Goal: Task Accomplishment & Management: Manage account settings

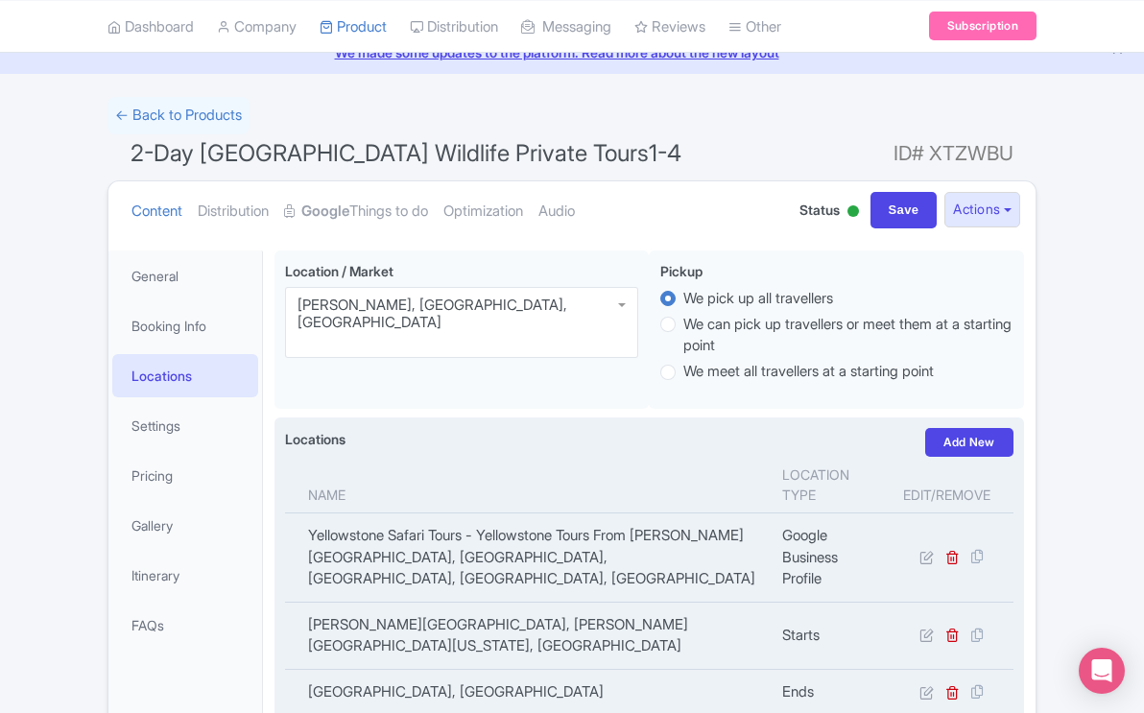
scroll to position [79, 0]
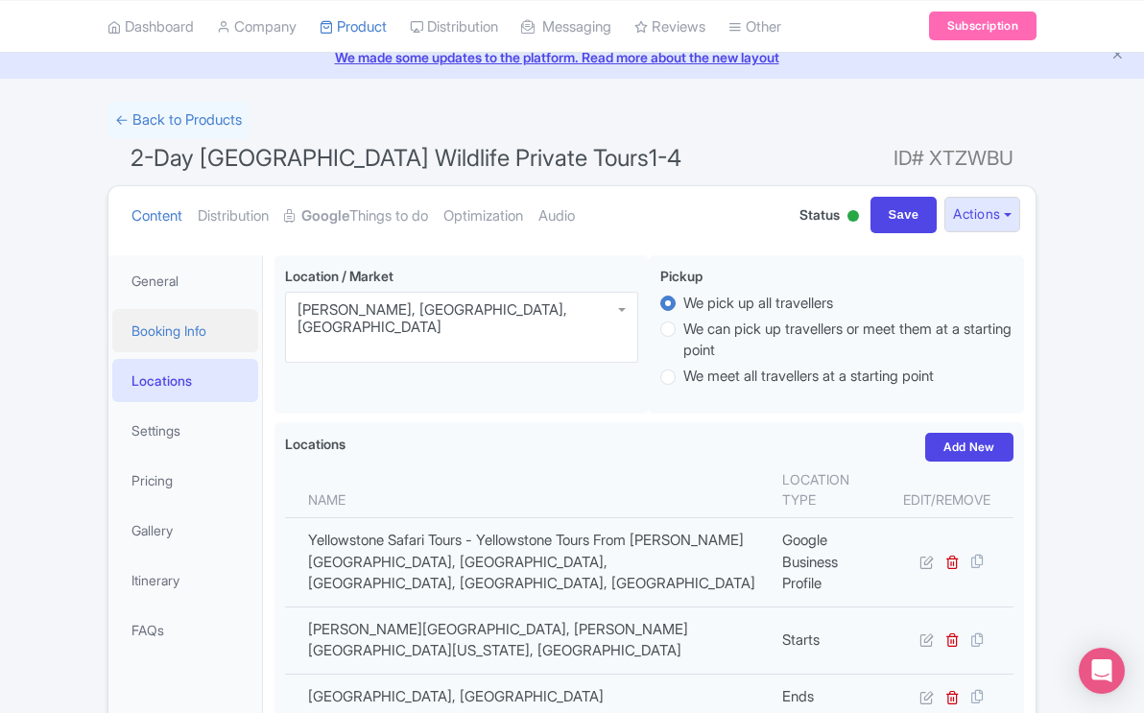
click at [177, 331] on link "Booking Info" at bounding box center [185, 330] width 146 height 43
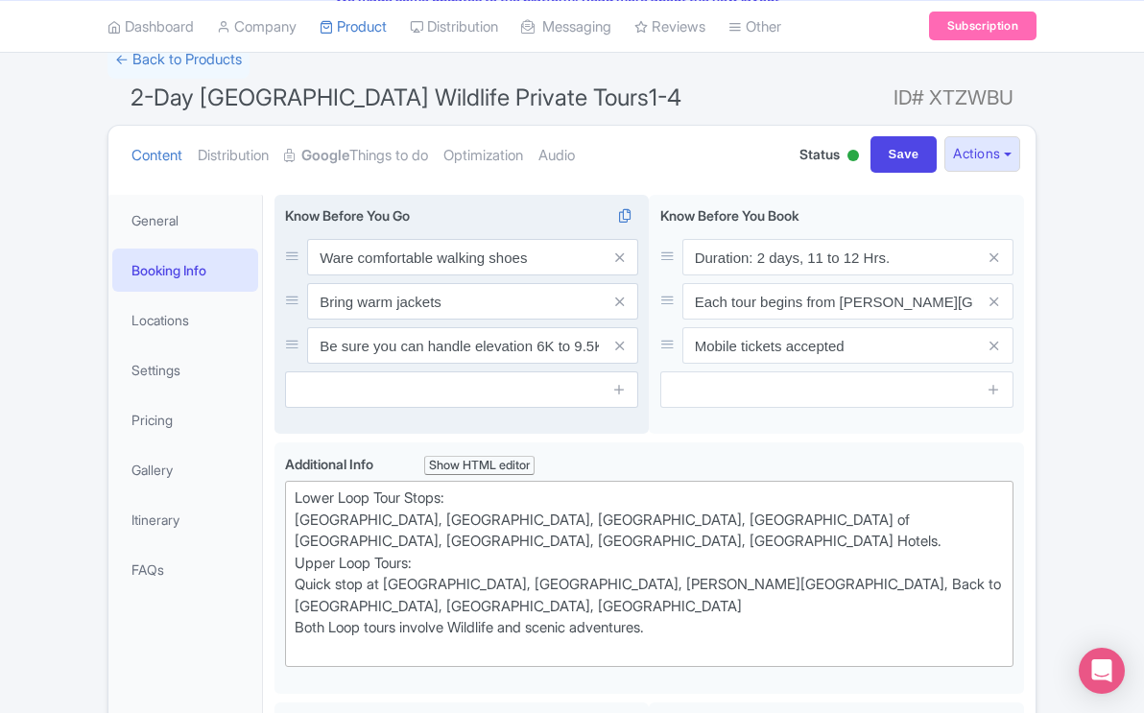
scroll to position [0, 0]
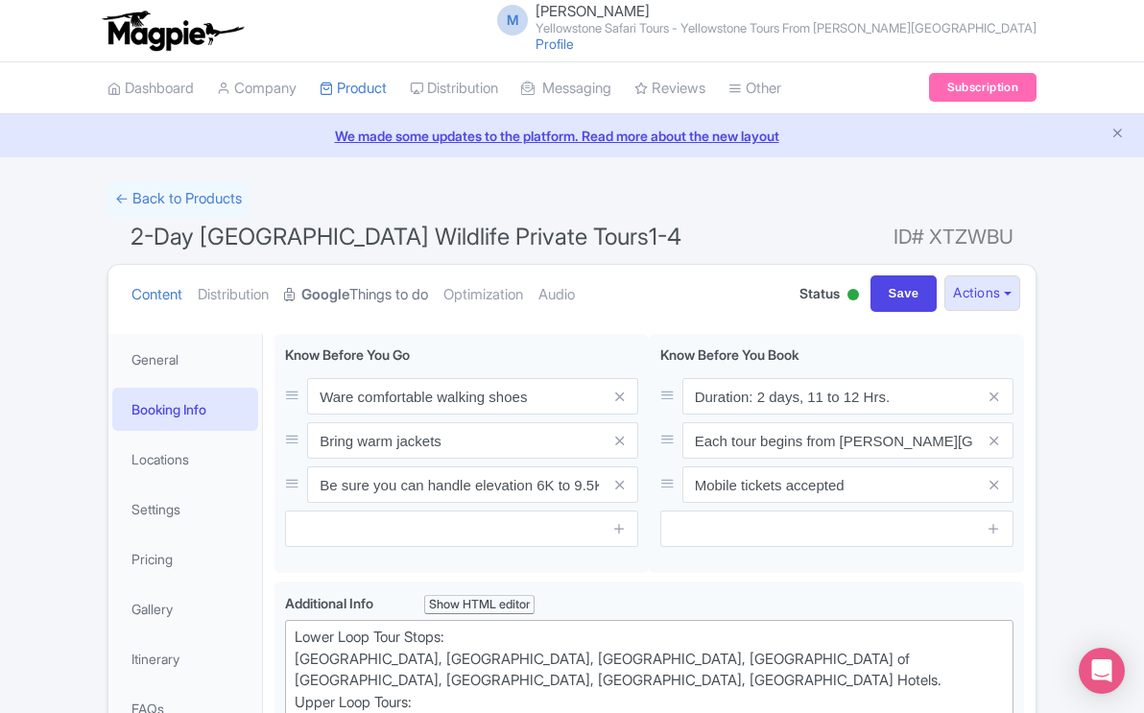
click at [403, 295] on link "Google Things to do" at bounding box center [356, 295] width 144 height 60
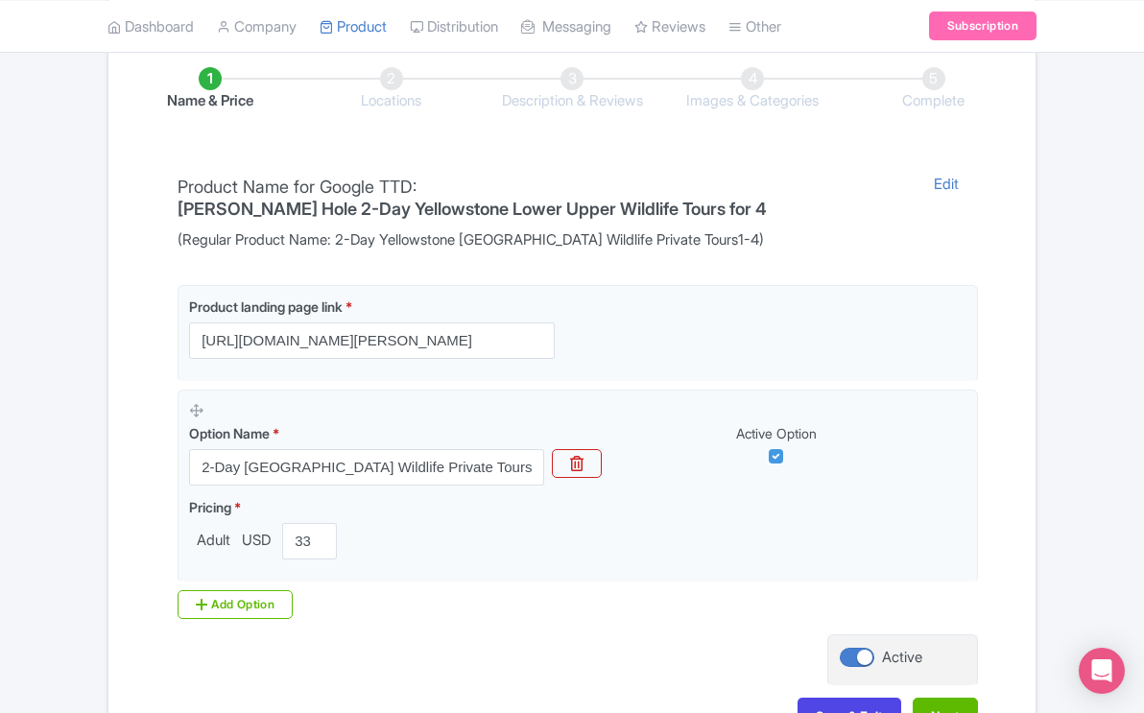
scroll to position [452, 0]
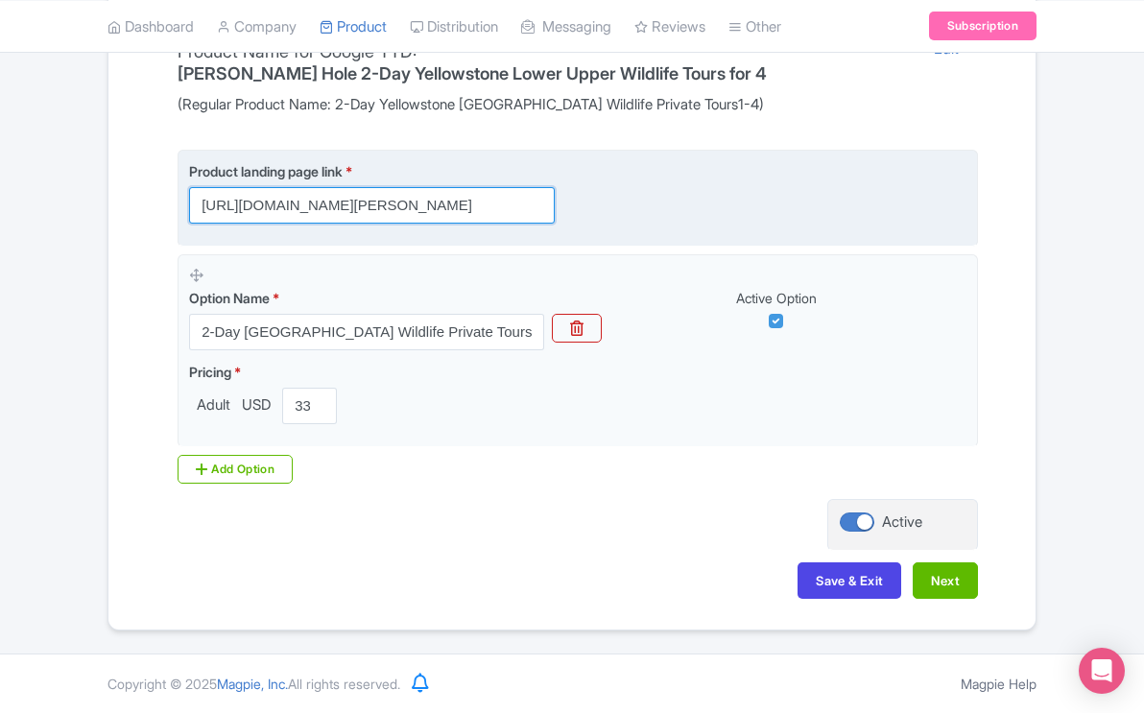
click at [531, 207] on input "[URL][DOMAIN_NAME][PERSON_NAME]" at bounding box center [372, 205] width 366 height 36
click at [223, 207] on input "[URL][DOMAIN_NAME][PERSON_NAME]" at bounding box center [372, 205] width 366 height 36
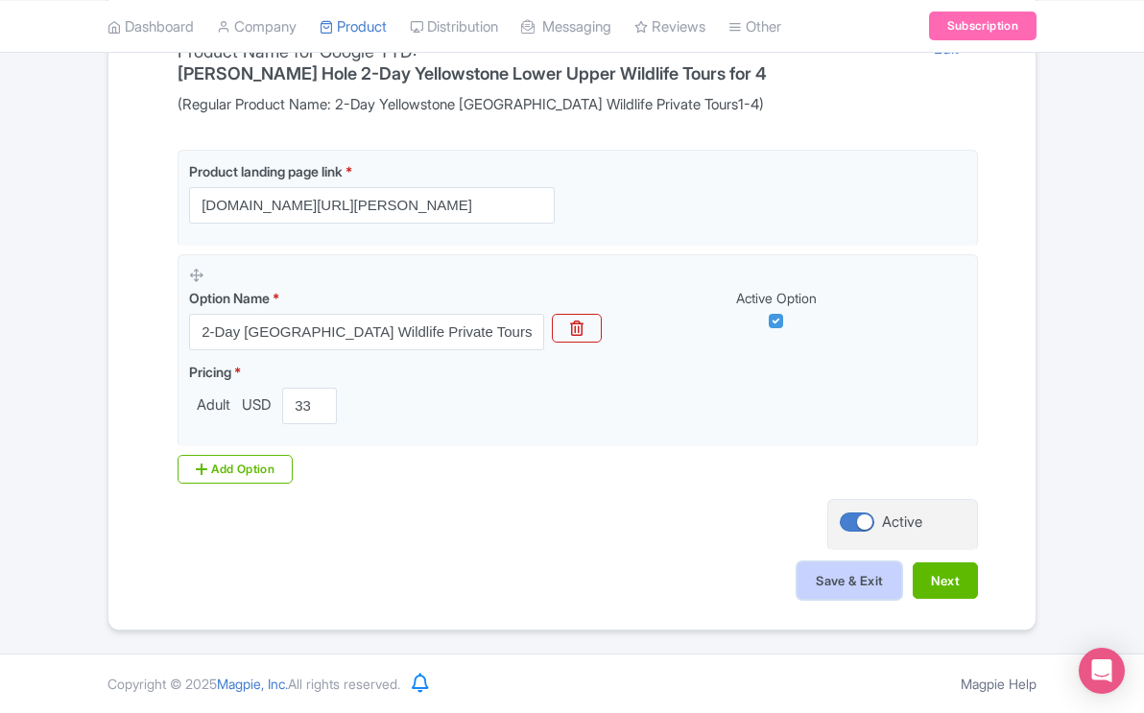
click at [833, 570] on button "Save & Exit" at bounding box center [850, 581] width 104 height 36
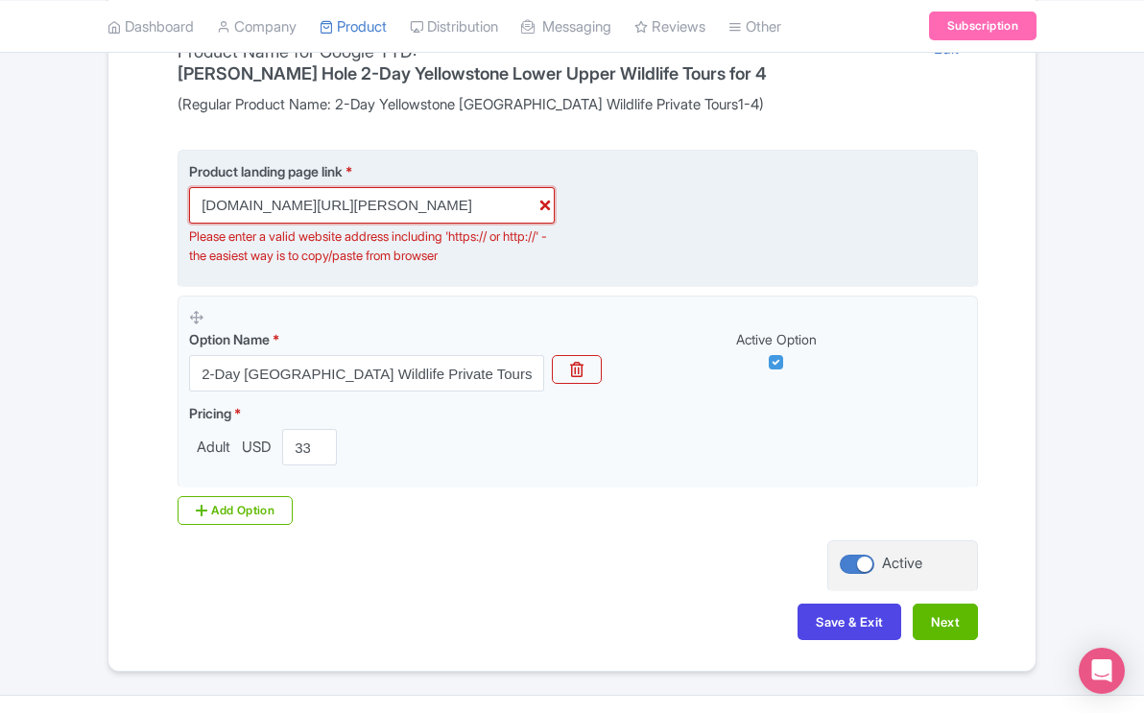
click at [203, 209] on input "yellowstonesafaritours.com/book-yellowstone-tours-online-yellowstone-tours-from…" at bounding box center [372, 205] width 366 height 36
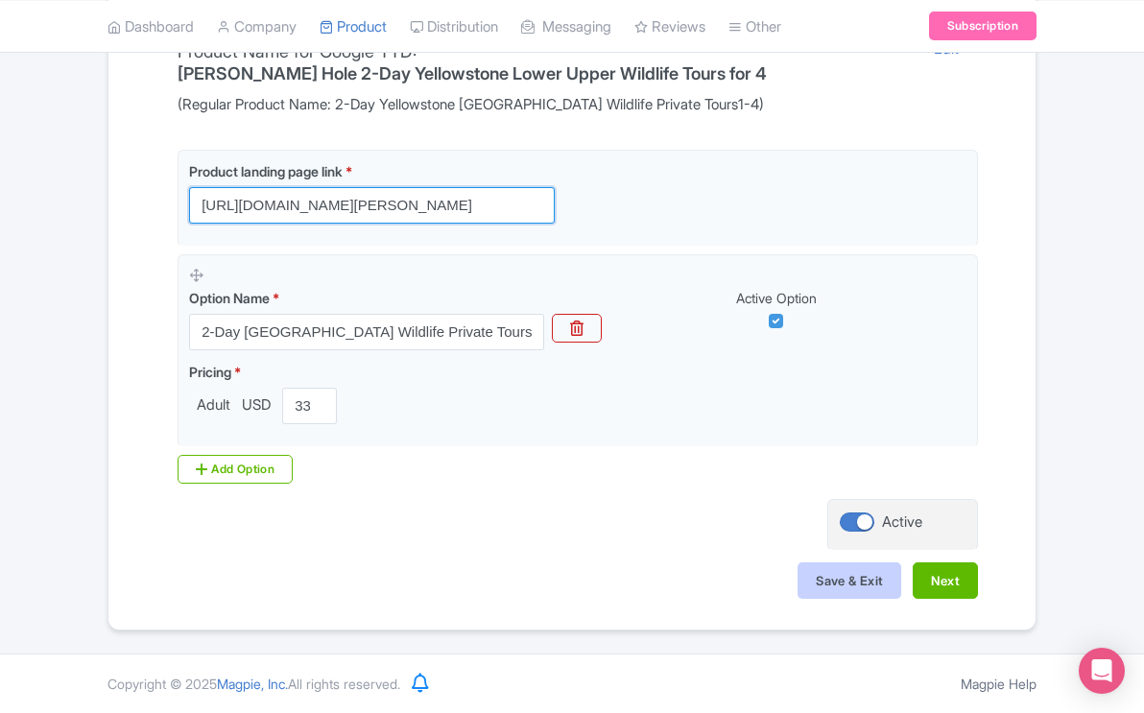
type input "[URL][DOMAIN_NAME][PERSON_NAME]"
click at [836, 576] on button "Save & Exit" at bounding box center [850, 581] width 104 height 36
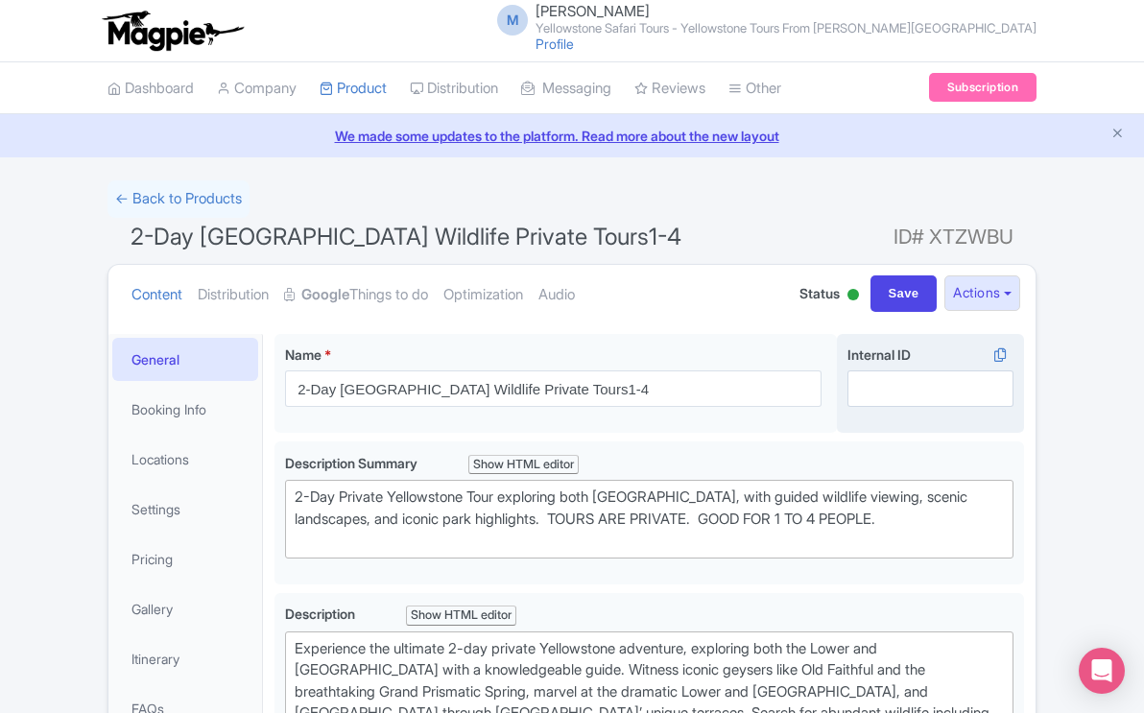
click at [940, 408] on div "Internal ID i" at bounding box center [930, 384] width 187 height 100
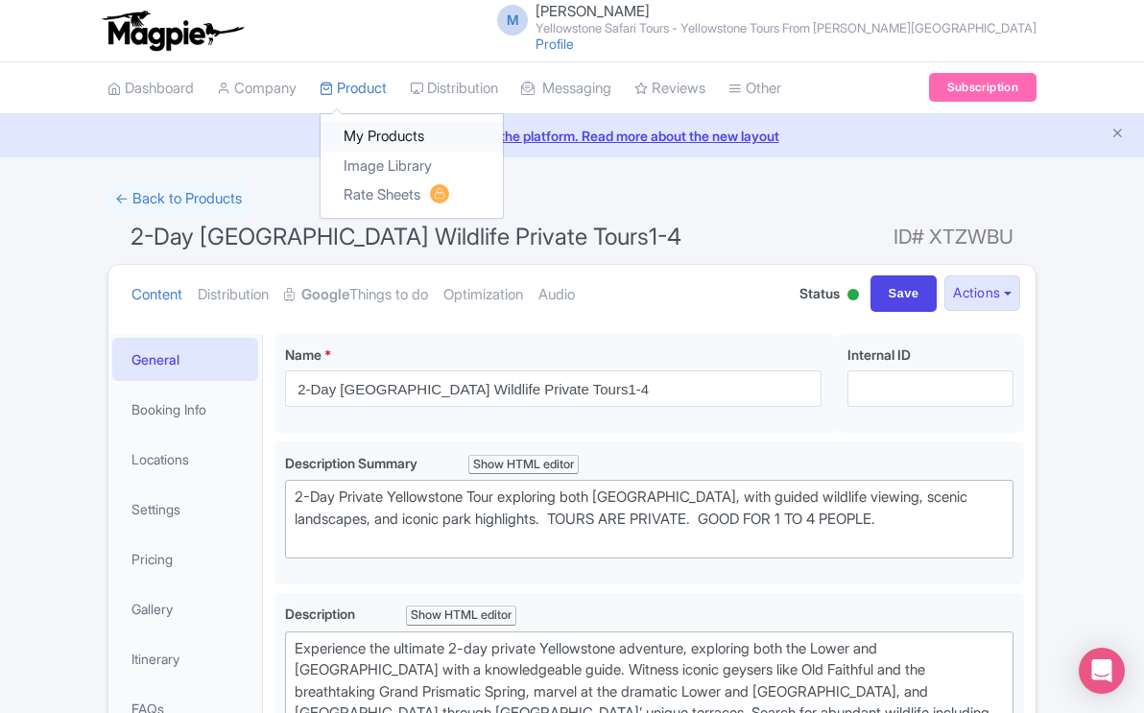
click at [373, 136] on link "My Products" at bounding box center [412, 137] width 182 height 30
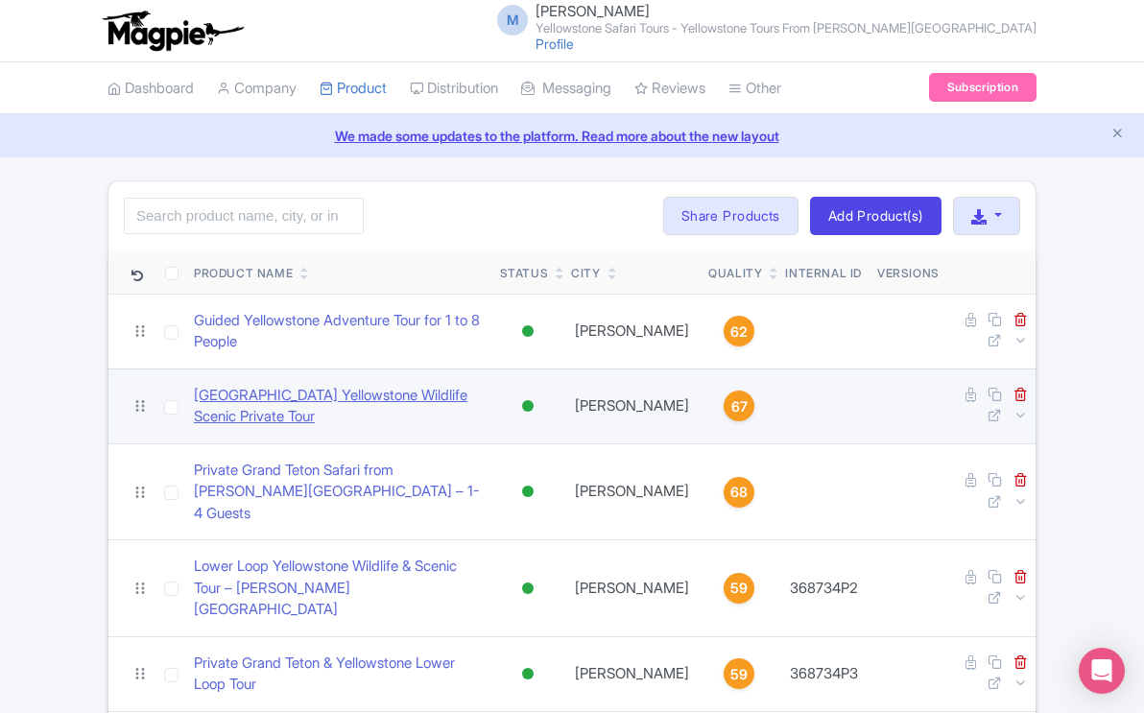
scroll to position [563, 0]
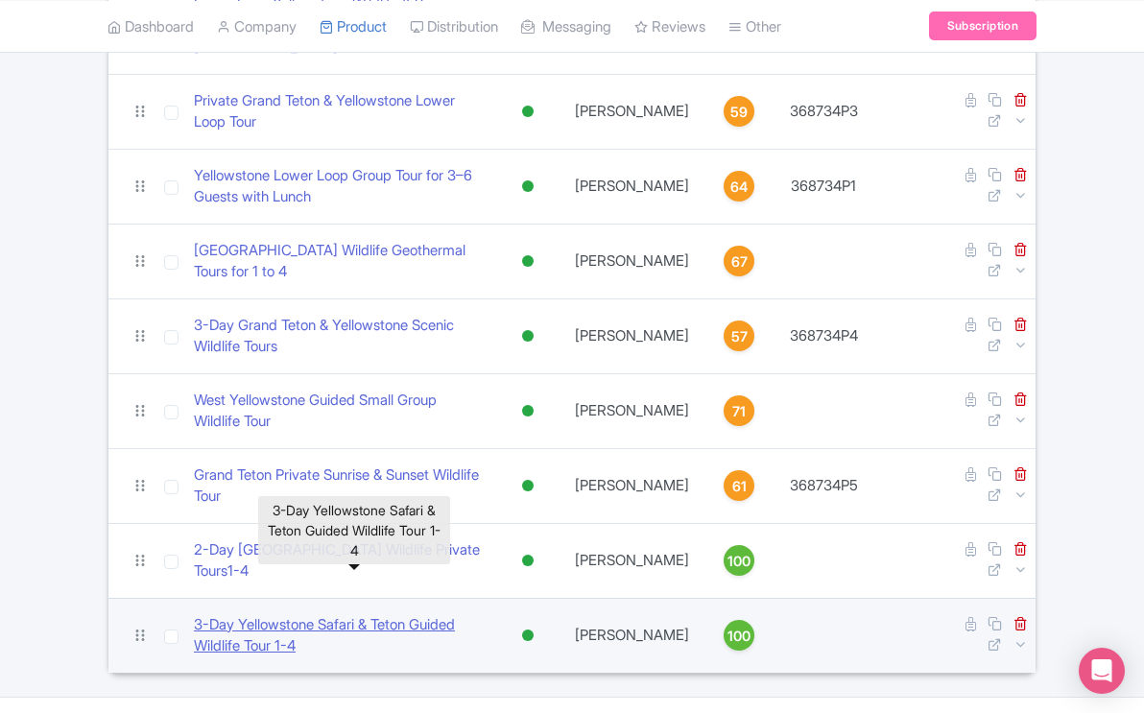
click at [394, 614] on link "​3-Day Yellowstone Safari & Teton Guided Wildlife Tour 1-4" at bounding box center [339, 635] width 291 height 43
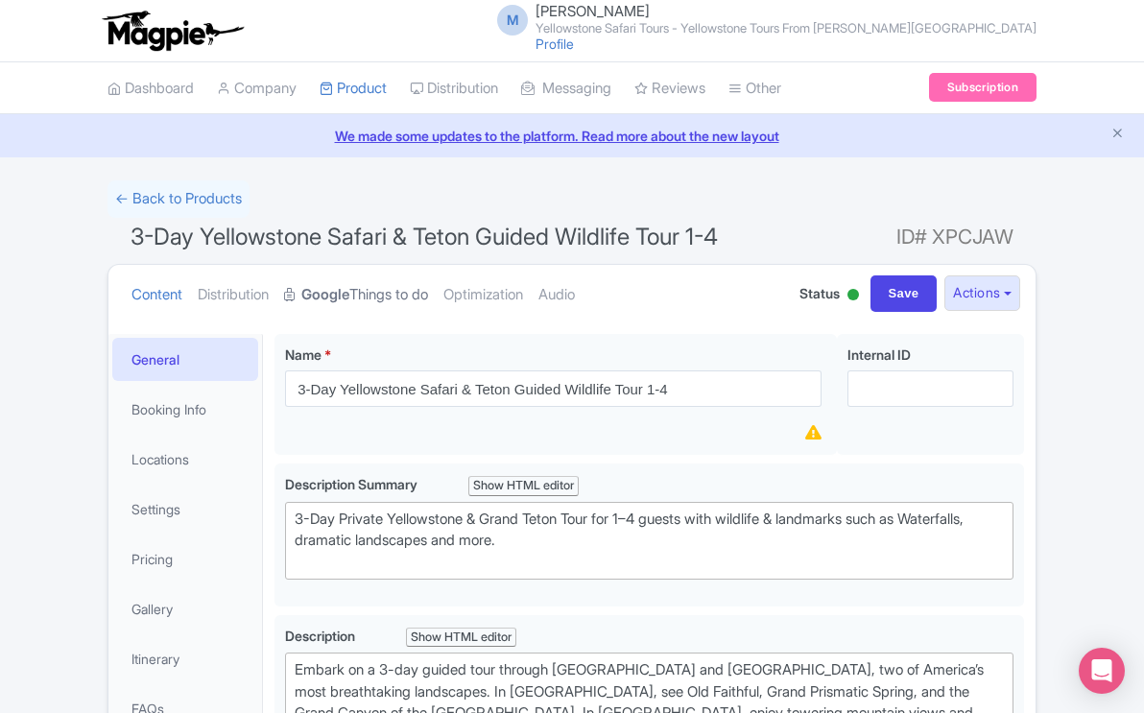
click at [394, 295] on link "Google Things to do" at bounding box center [356, 295] width 144 height 60
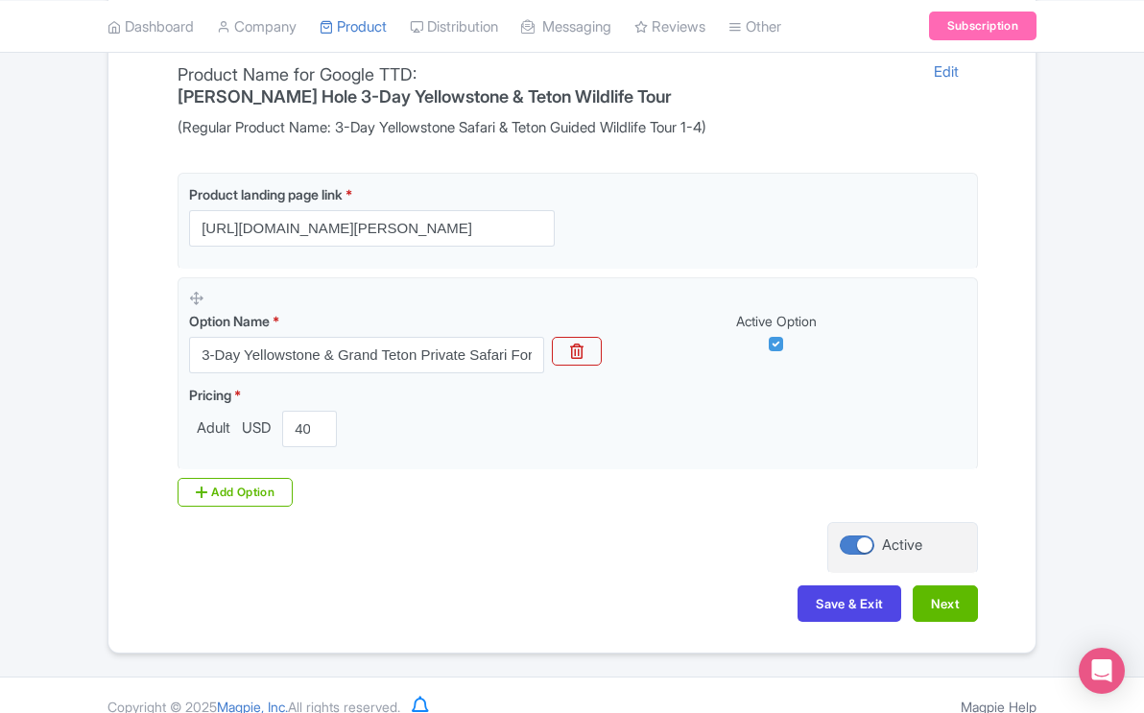
scroll to position [430, 0]
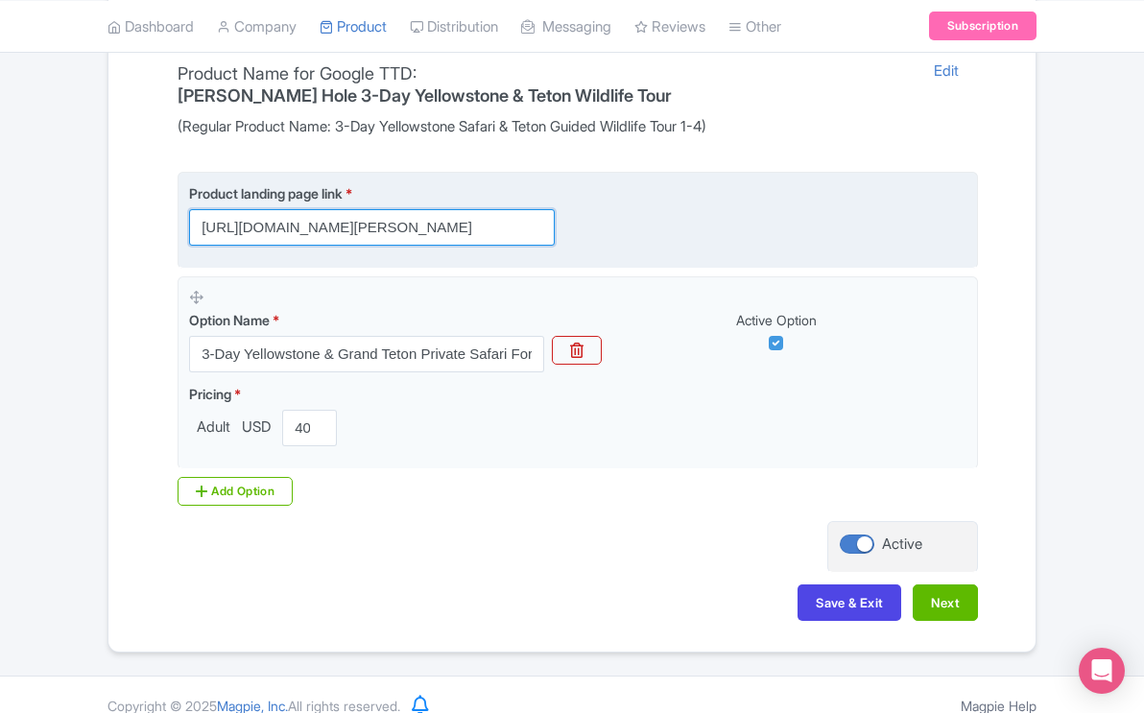
click at [512, 209] on input "[URL][DOMAIN_NAME][PERSON_NAME]" at bounding box center [372, 227] width 366 height 36
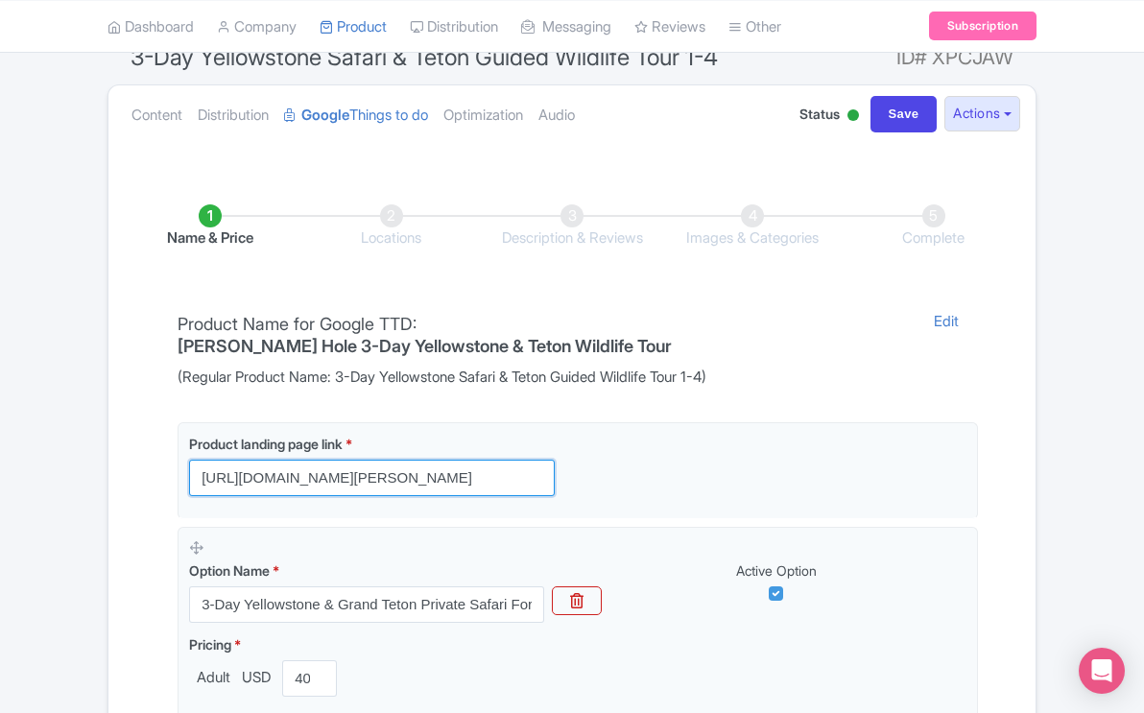
scroll to position [166, 0]
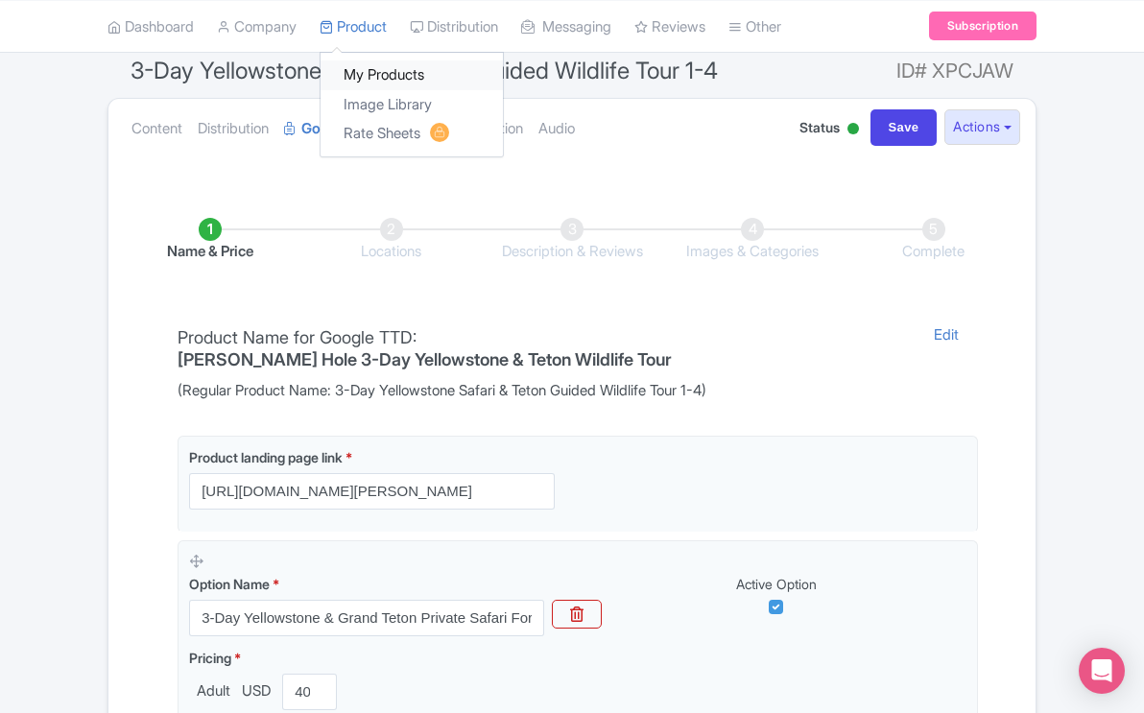
click at [375, 72] on link "My Products" at bounding box center [412, 75] width 182 height 30
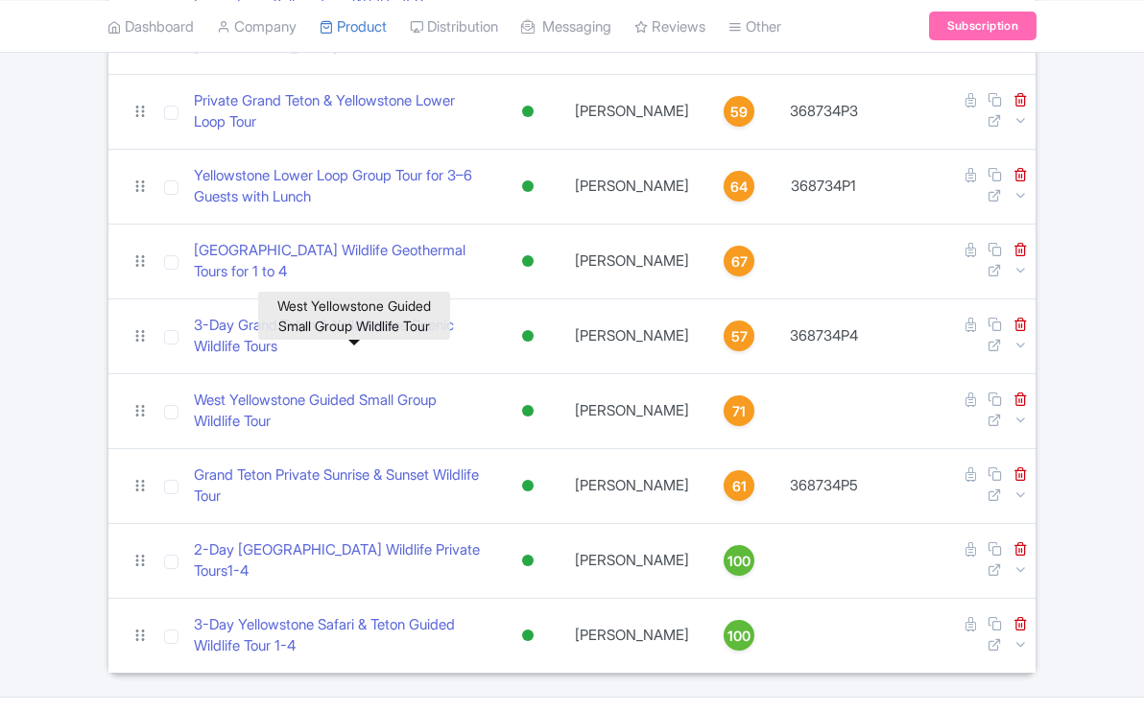
scroll to position [563, 0]
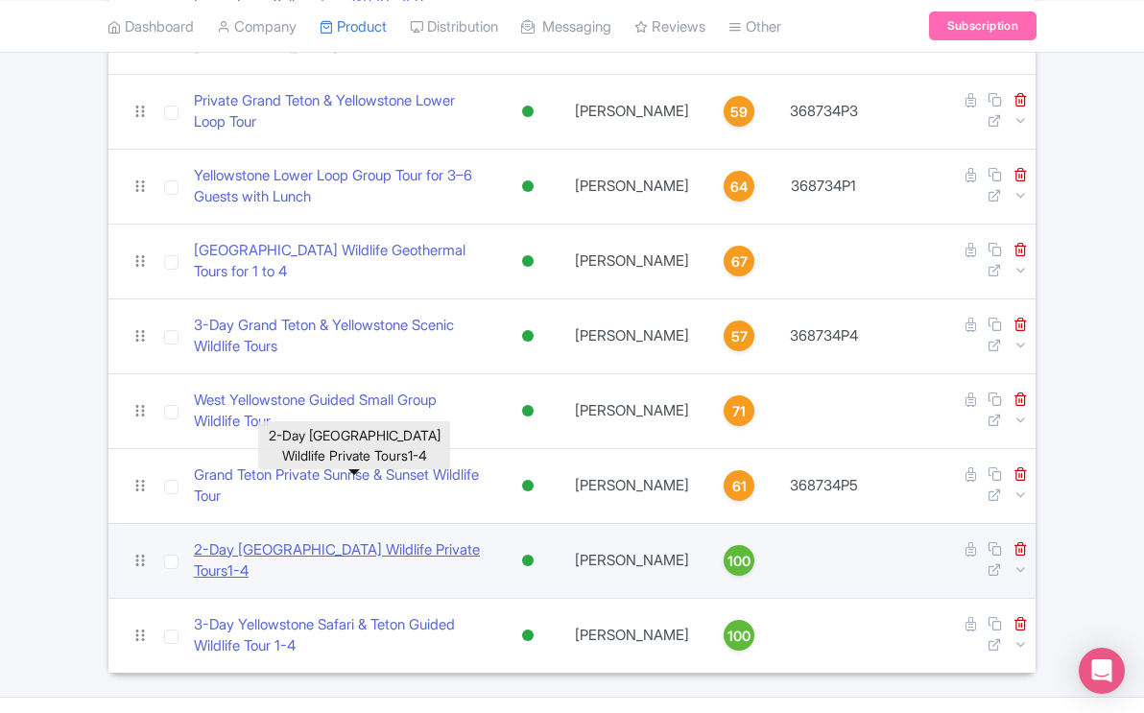
click at [424, 540] on link "2-Day [GEOGRAPHIC_DATA] Wildlife Private Tours1-4" at bounding box center [339, 561] width 291 height 43
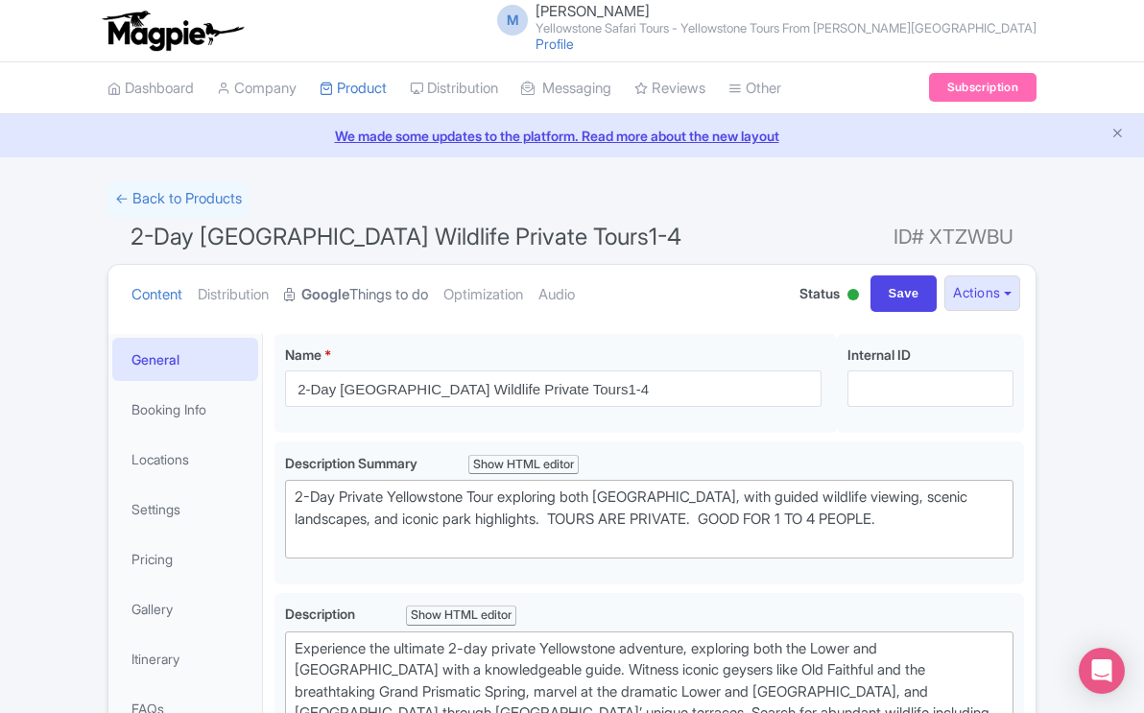
click at [415, 292] on link "Google Things to do" at bounding box center [356, 295] width 144 height 60
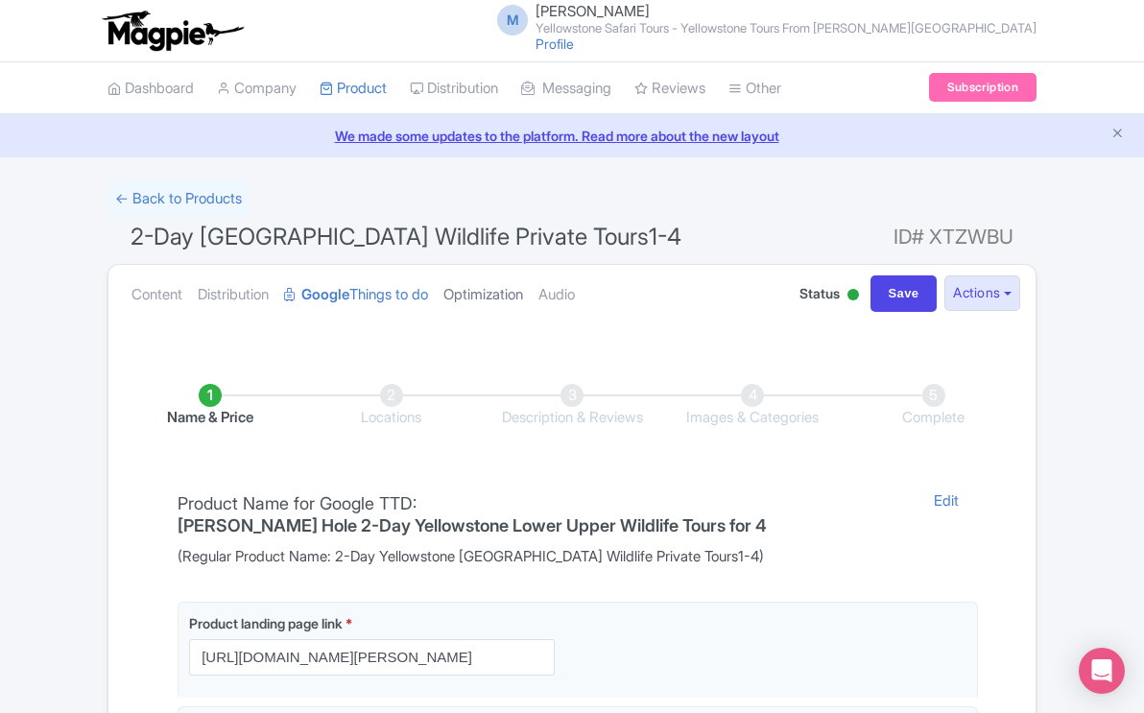
click at [498, 297] on link "Optimization" at bounding box center [484, 295] width 80 height 60
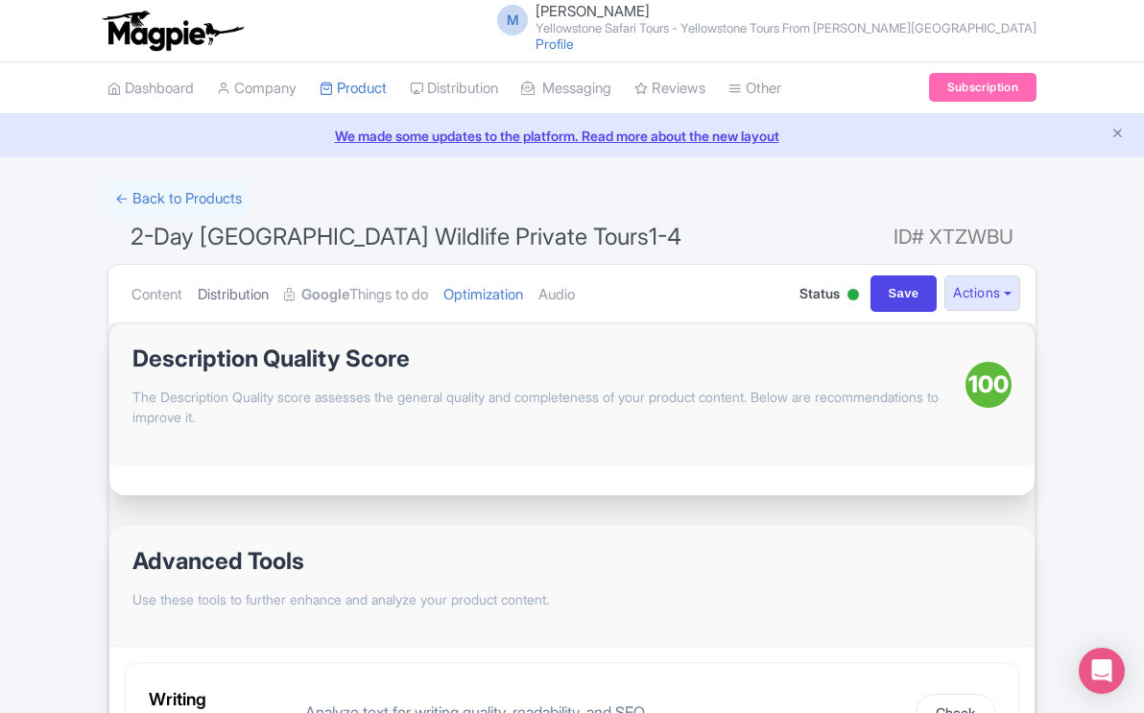
click at [266, 294] on link "Distribution" at bounding box center [233, 295] width 71 height 60
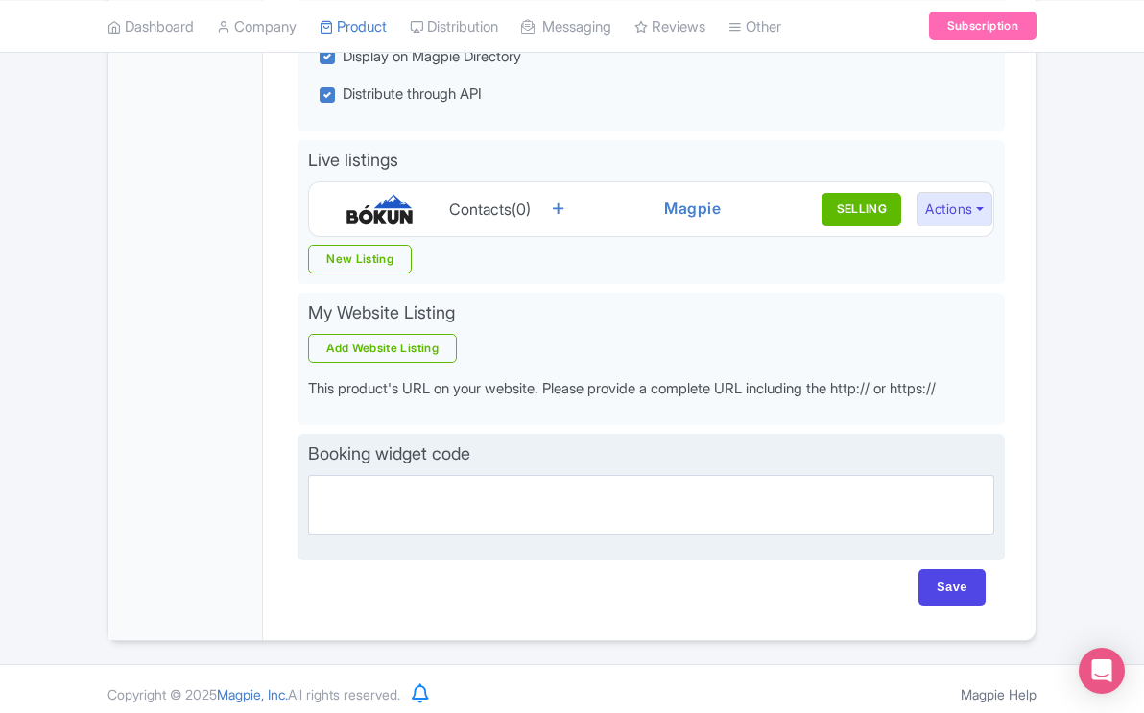
scroll to position [573, 0]
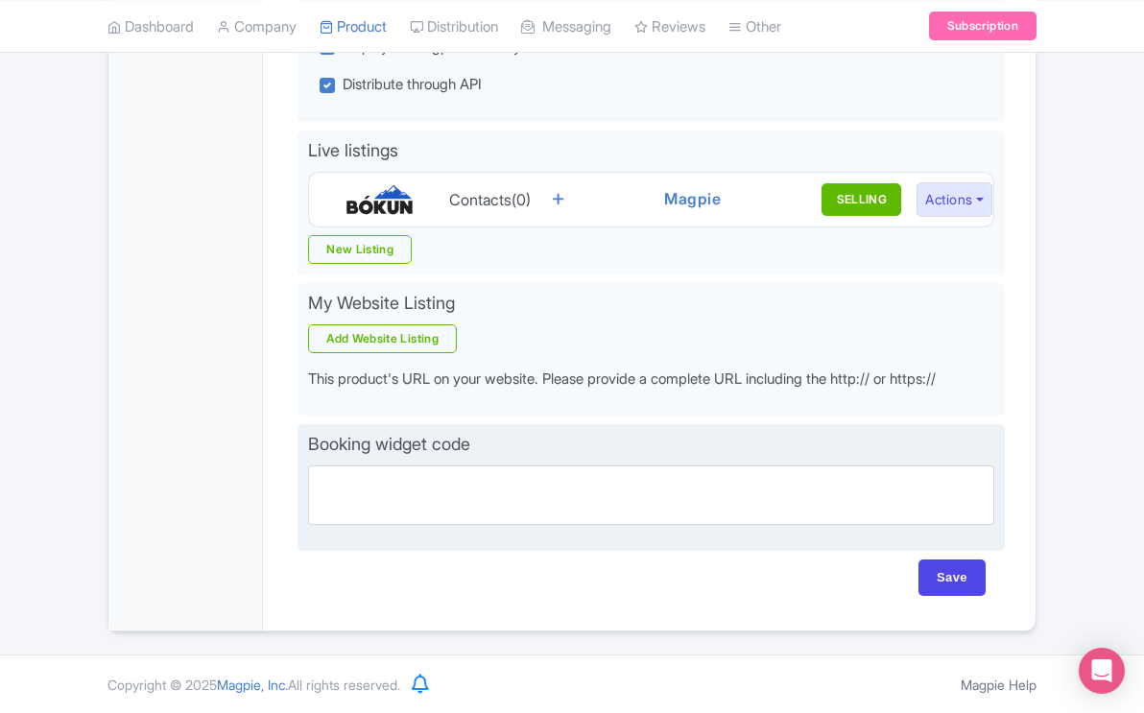
click at [513, 463] on div "Booking widget code Partner booking url" at bounding box center [652, 488] width 708 height 128
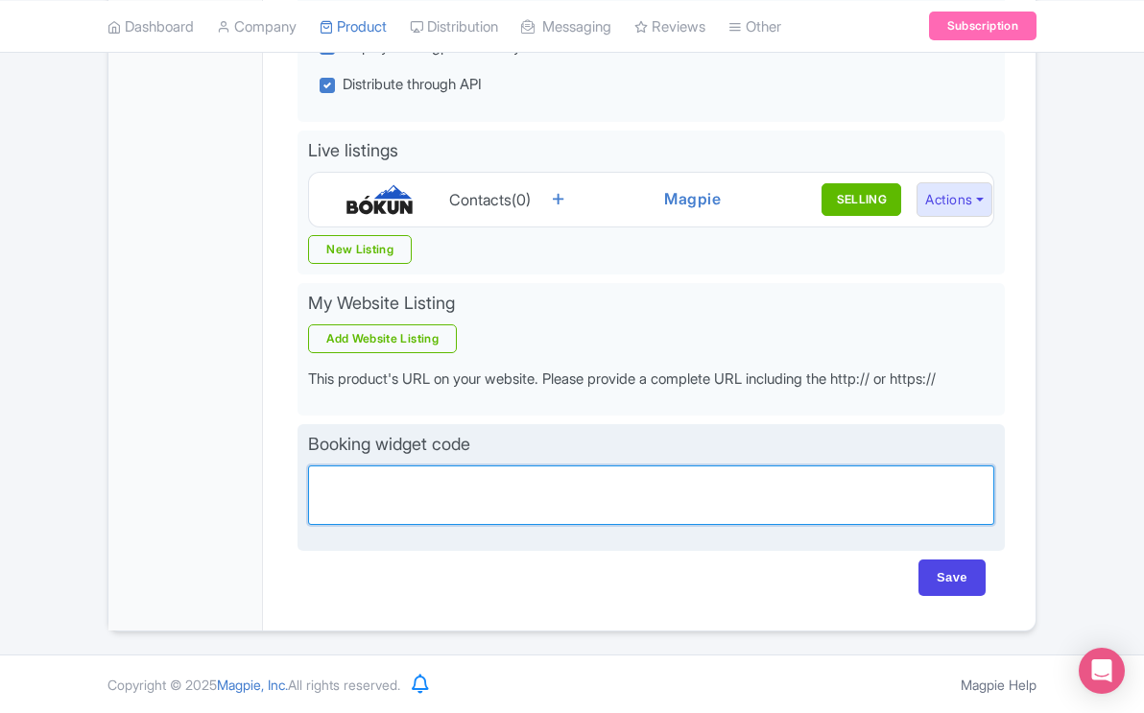
click at [482, 483] on textarea "Partner booking url" at bounding box center [651, 496] width 686 height 60
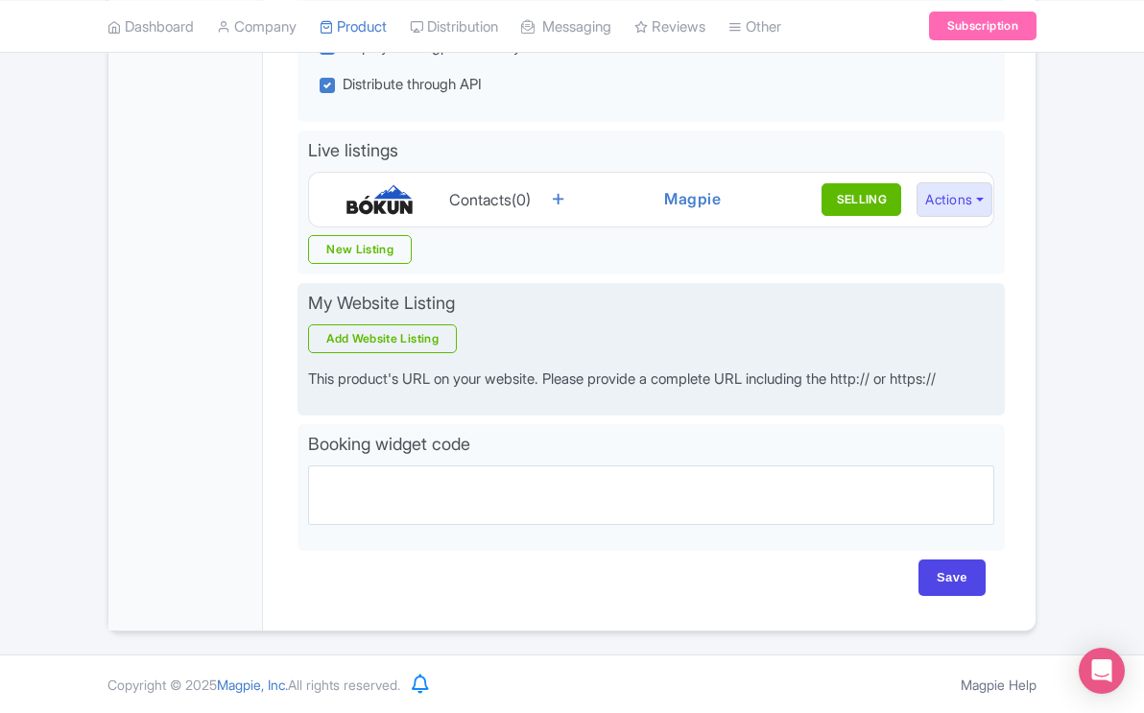
click at [417, 404] on div "My Website Listing Add Website Listing This product's URL on your website. Plea…" at bounding box center [652, 349] width 708 height 133
click at [421, 384] on p "This product's URL on your website. Please provide a complete URL including the…" at bounding box center [651, 380] width 686 height 22
click at [549, 381] on p "This product's URL on your website. Please provide a complete URL including the…" at bounding box center [651, 380] width 686 height 22
click at [424, 339] on link "Add Website Listing" at bounding box center [382, 339] width 149 height 29
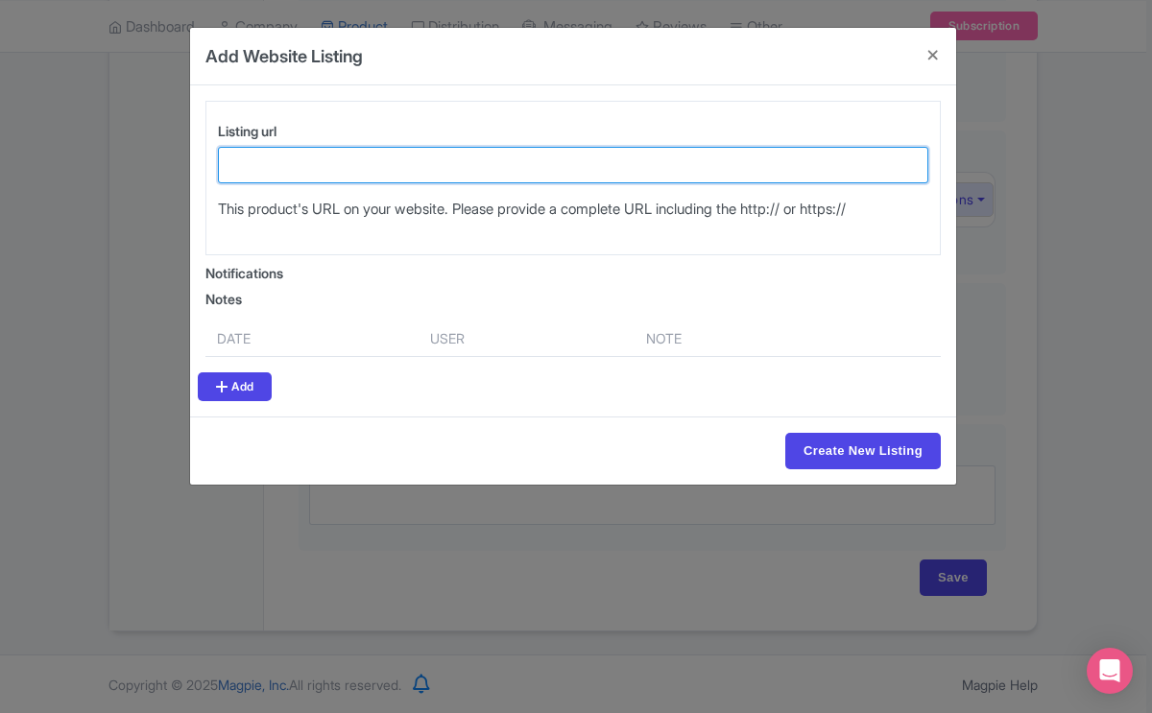
click at [317, 155] on input "Listing url" at bounding box center [573, 165] width 710 height 36
paste input "[URL][DOMAIN_NAME][PERSON_NAME]"
type input "https://www.https://www.yellowstonesafaritours.com/book-yellowstone-tours-onlin…"
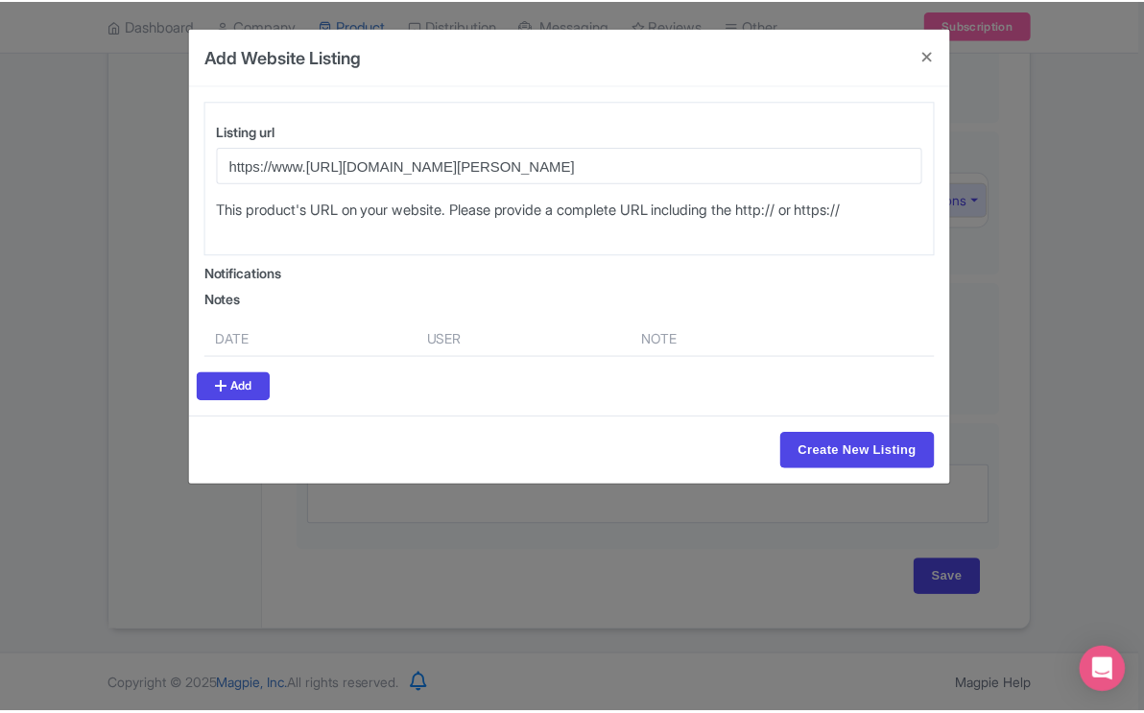
scroll to position [0, 0]
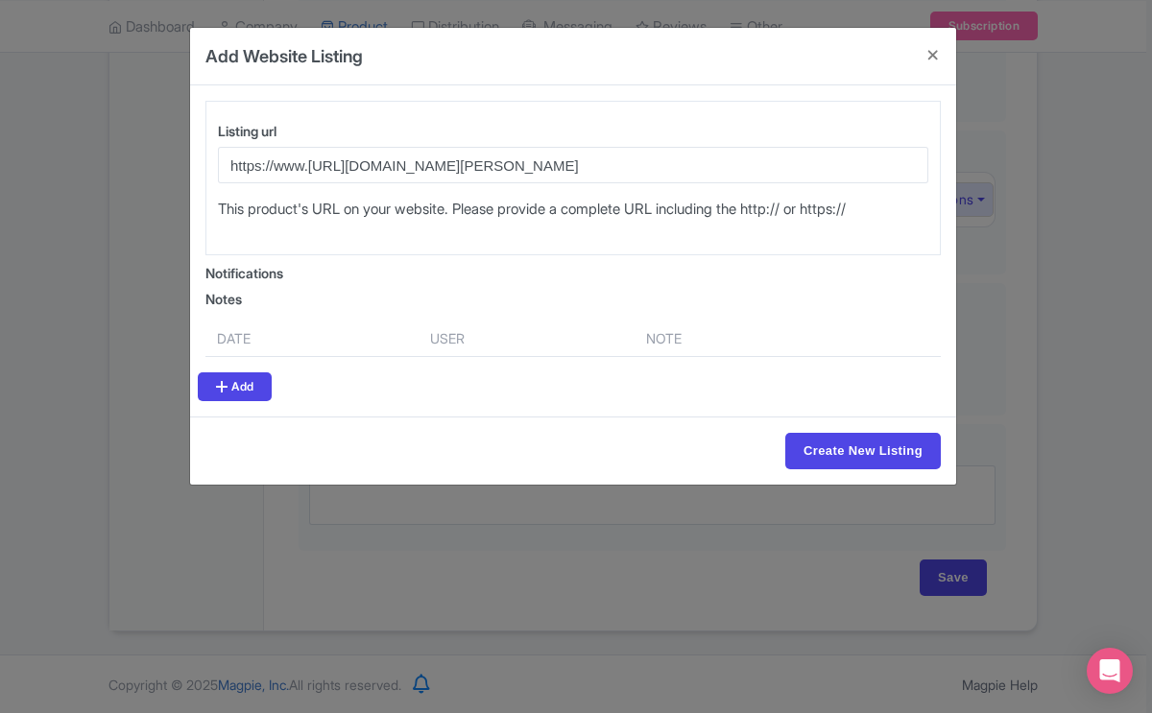
click at [266, 297] on div "Notes" at bounding box center [572, 299] width 735 height 20
click at [933, 60] on button "Close" at bounding box center [933, 55] width 46 height 55
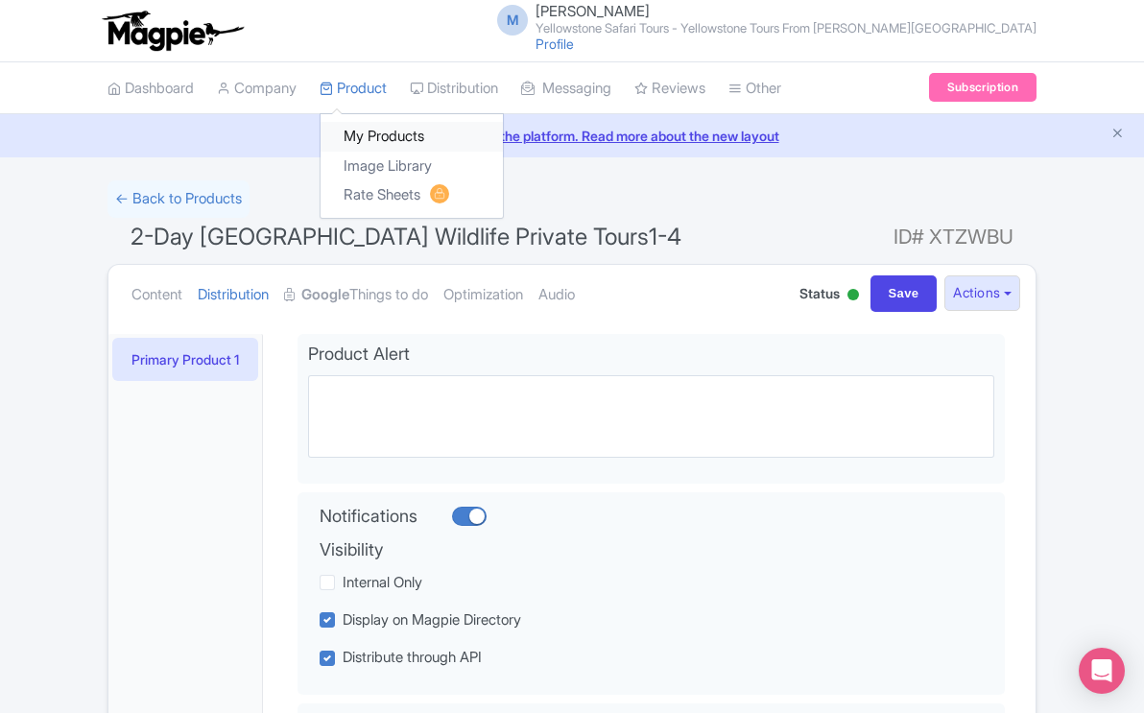
click at [382, 133] on link "My Products" at bounding box center [412, 137] width 182 height 30
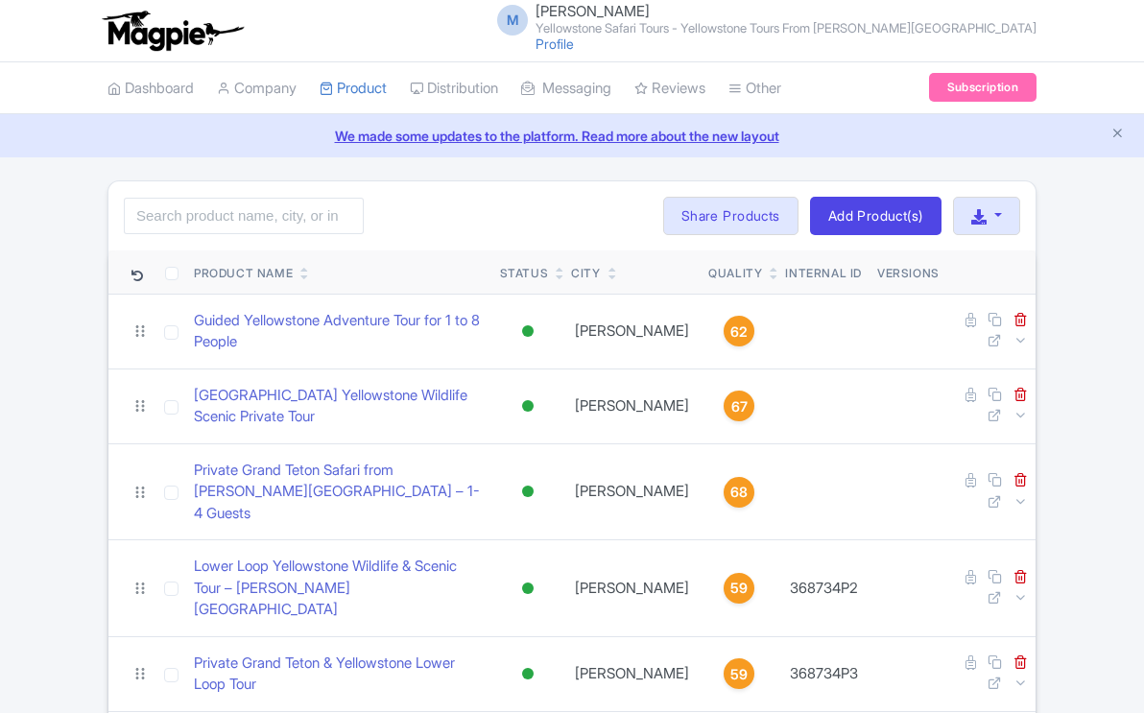
scroll to position [563, 0]
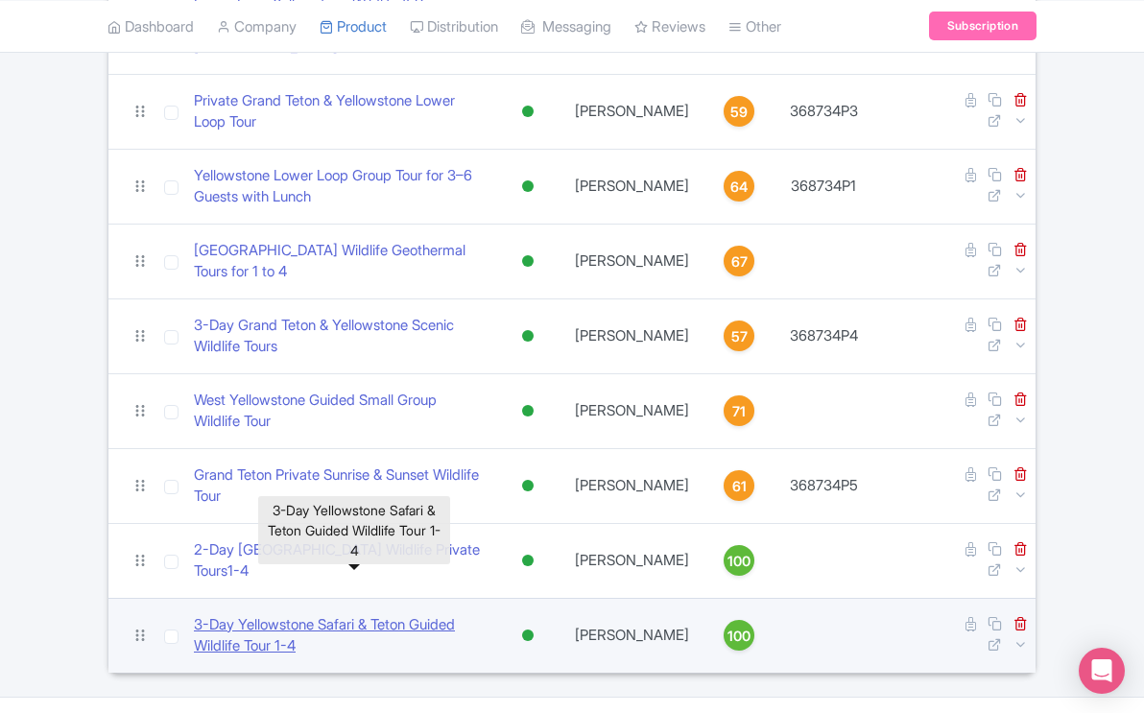
click at [420, 614] on link "​3-Day Yellowstone Safari & Teton Guided Wildlife Tour 1-4" at bounding box center [339, 635] width 291 height 43
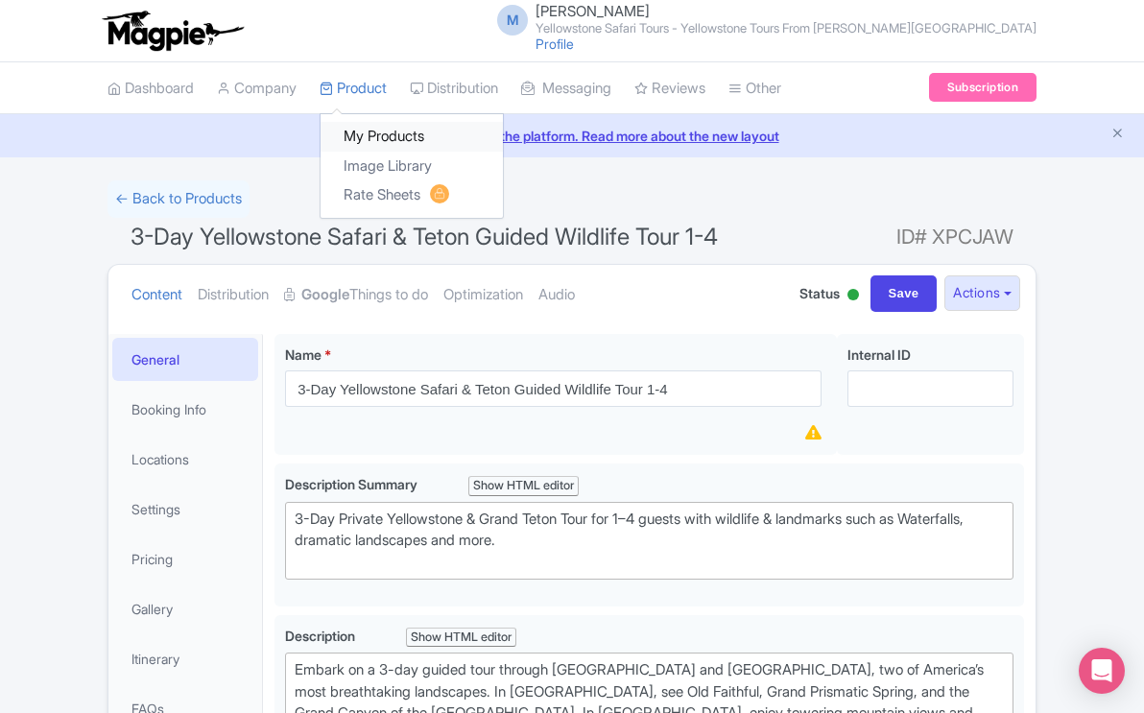
click at [377, 136] on link "My Products" at bounding box center [412, 137] width 182 height 30
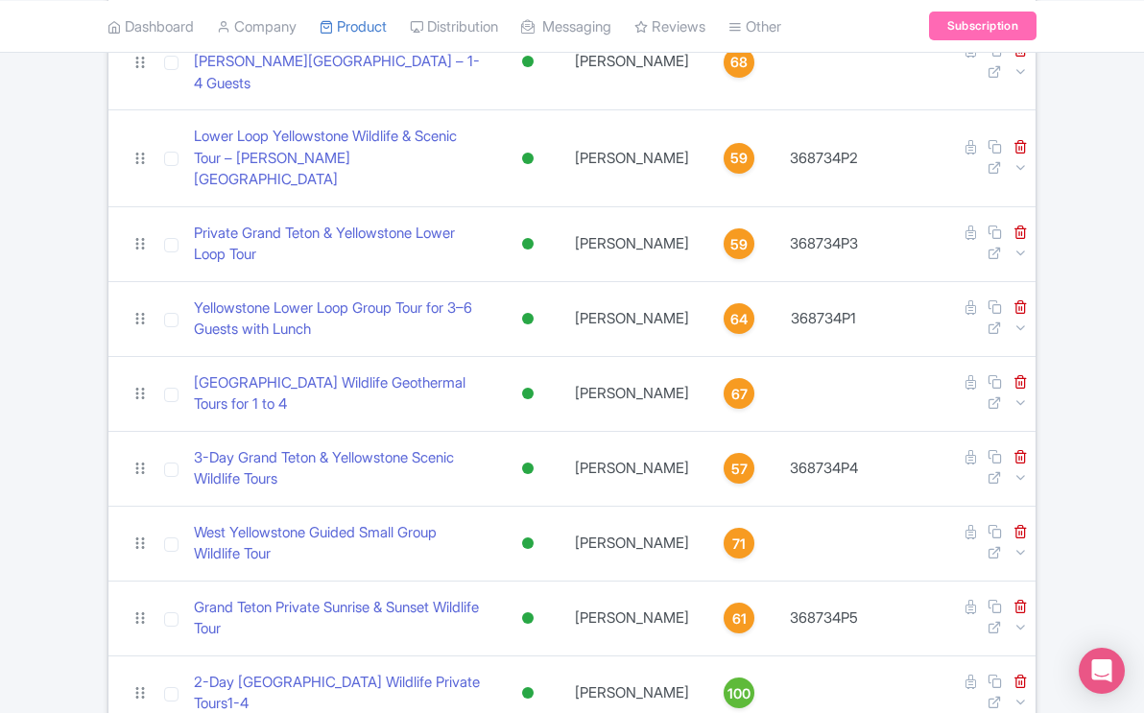
scroll to position [563, 0]
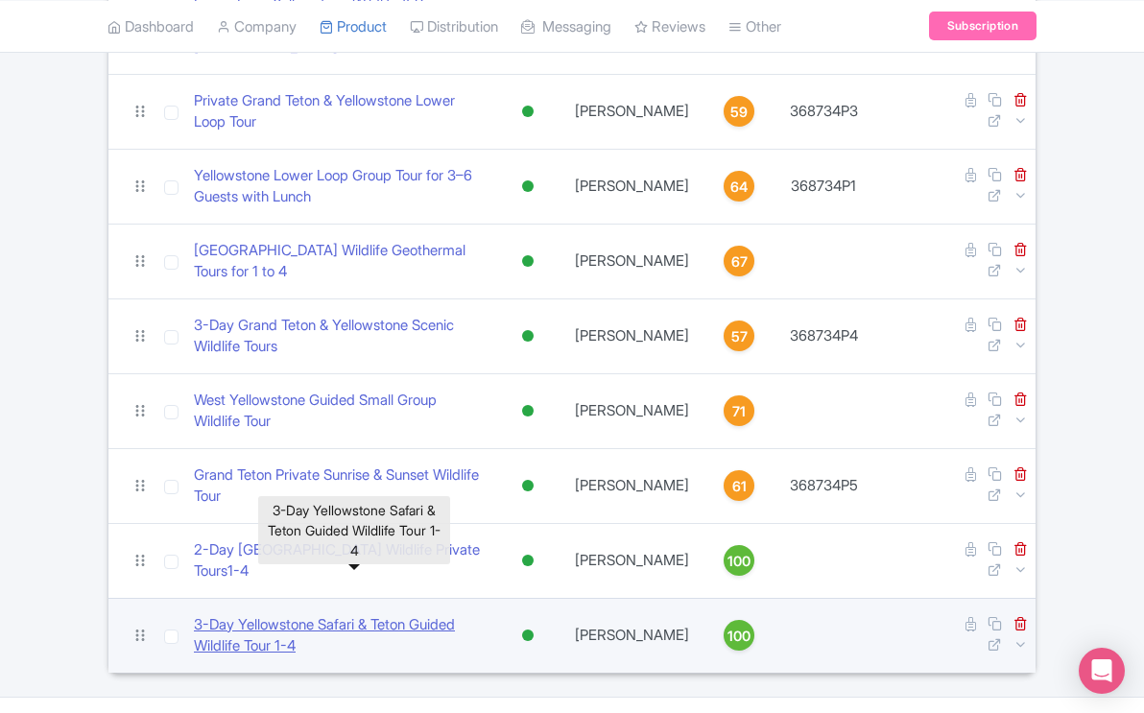
click at [390, 614] on link "​3-Day Yellowstone Safari & Teton Guided Wildlife Tour 1-4" at bounding box center [339, 635] width 291 height 43
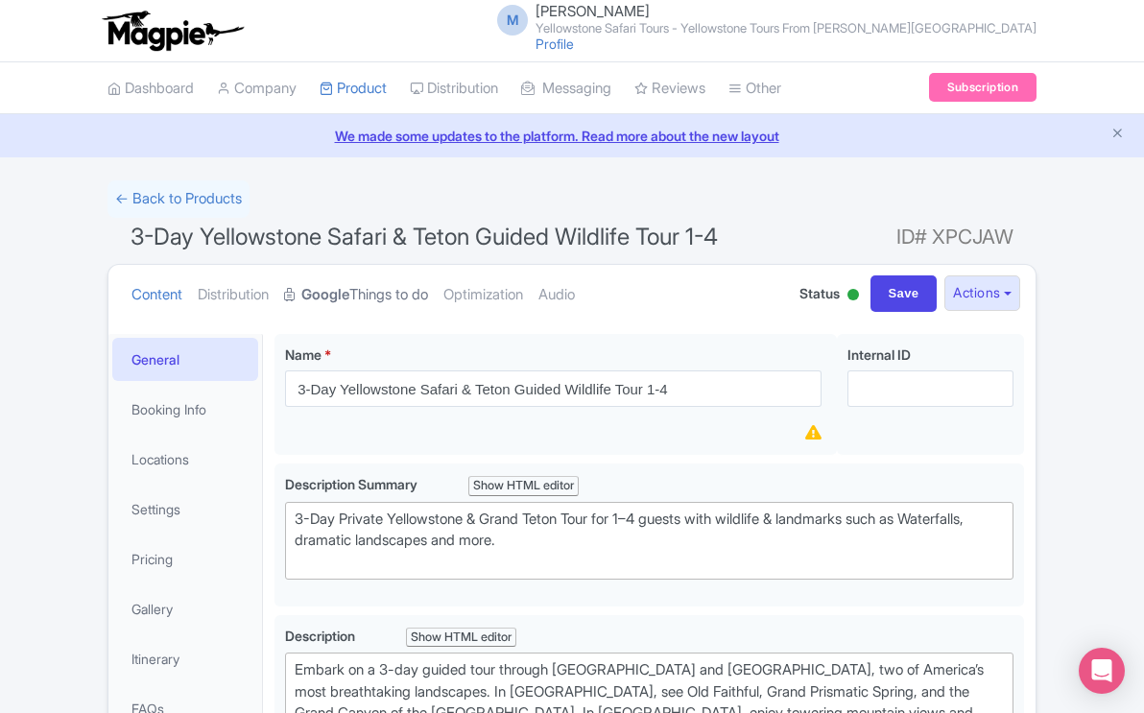
click at [425, 294] on link "Google Things to do" at bounding box center [356, 295] width 144 height 60
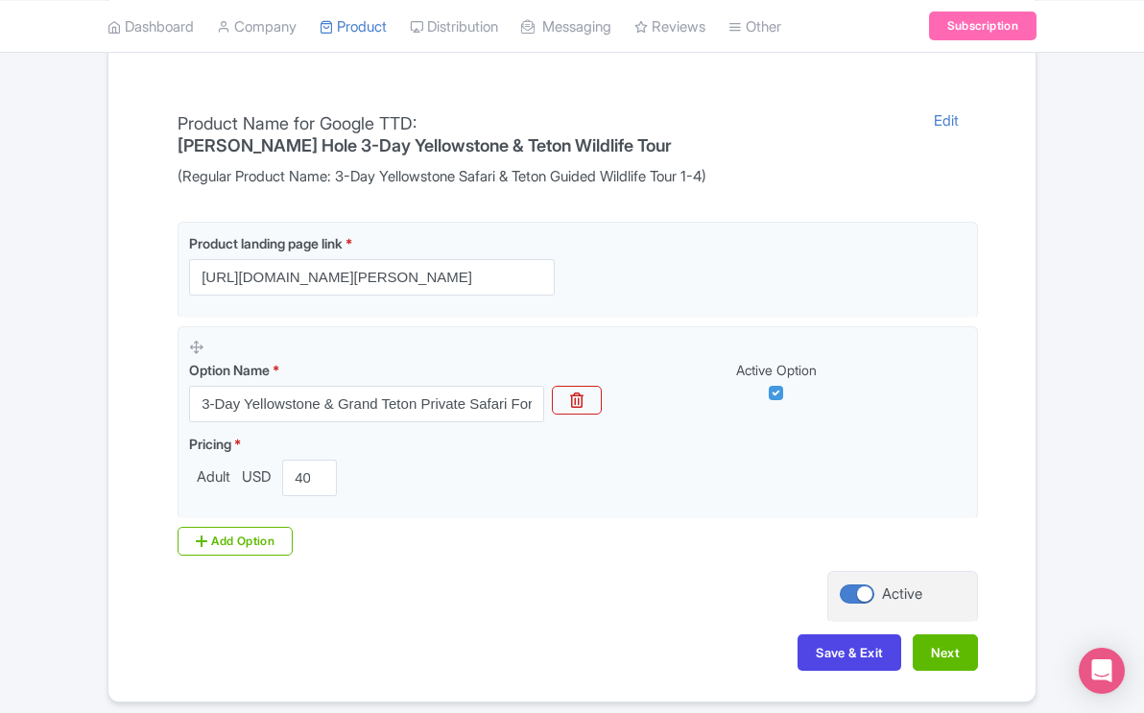
scroll to position [430, 0]
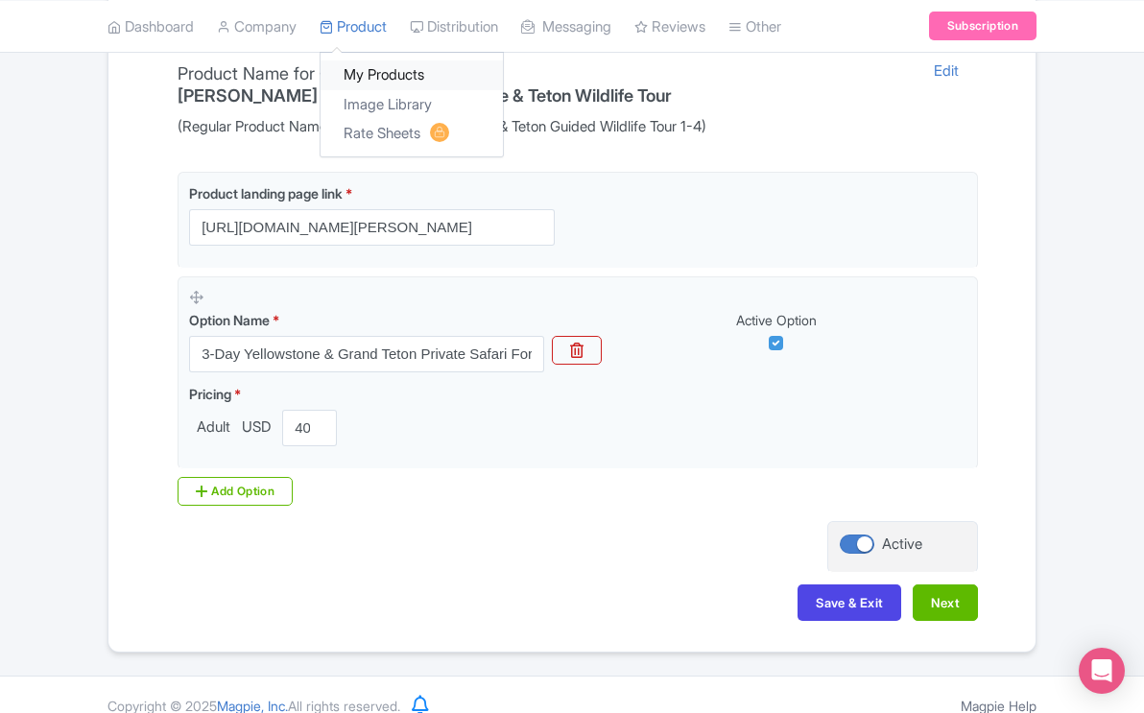
click at [383, 78] on link "My Products" at bounding box center [412, 75] width 182 height 30
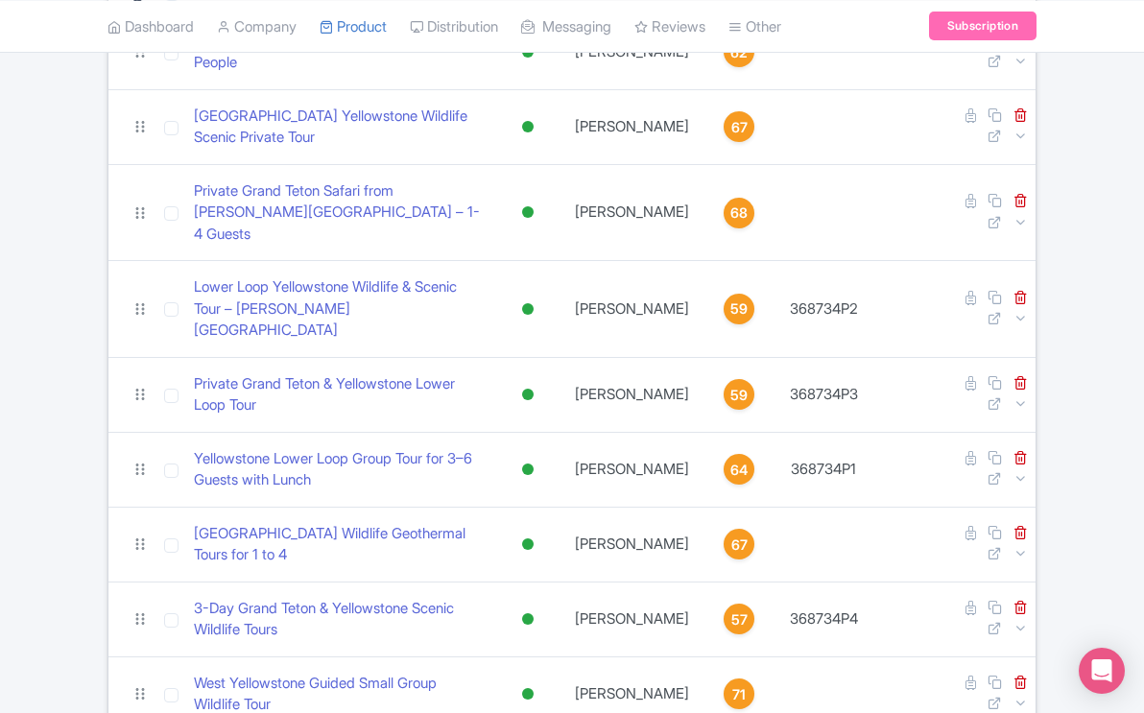
scroll to position [563, 0]
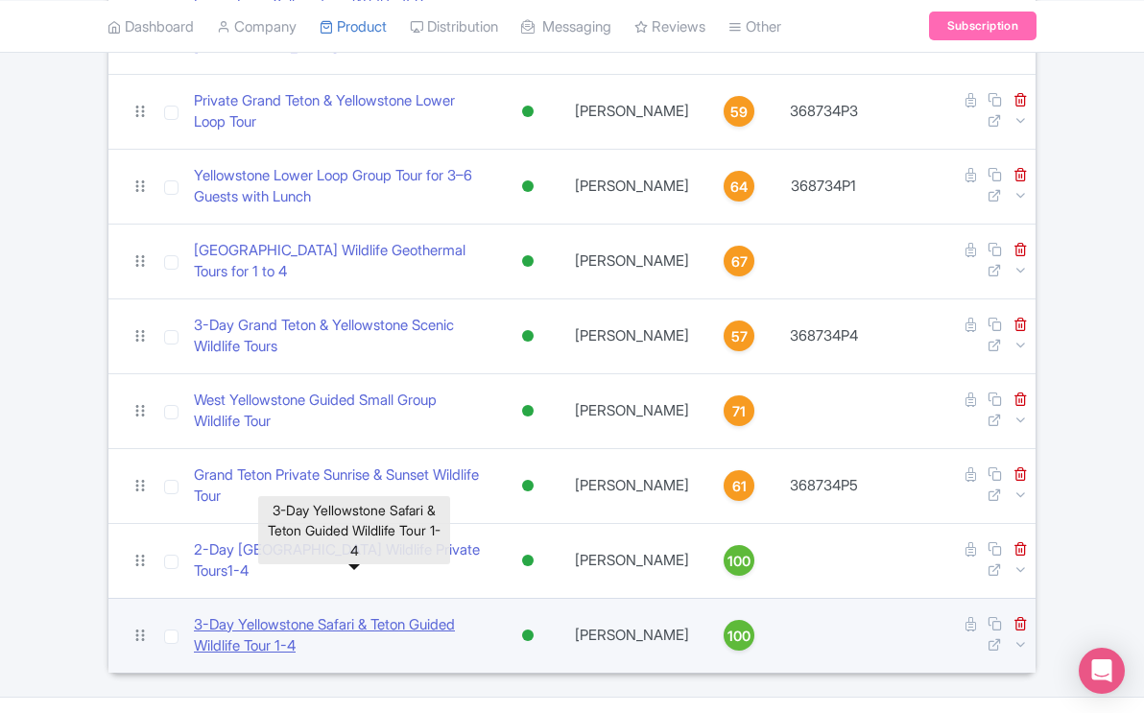
click at [415, 614] on link "​3-Day Yellowstone Safari & Teton Guided Wildlife Tour 1-4" at bounding box center [339, 635] width 291 height 43
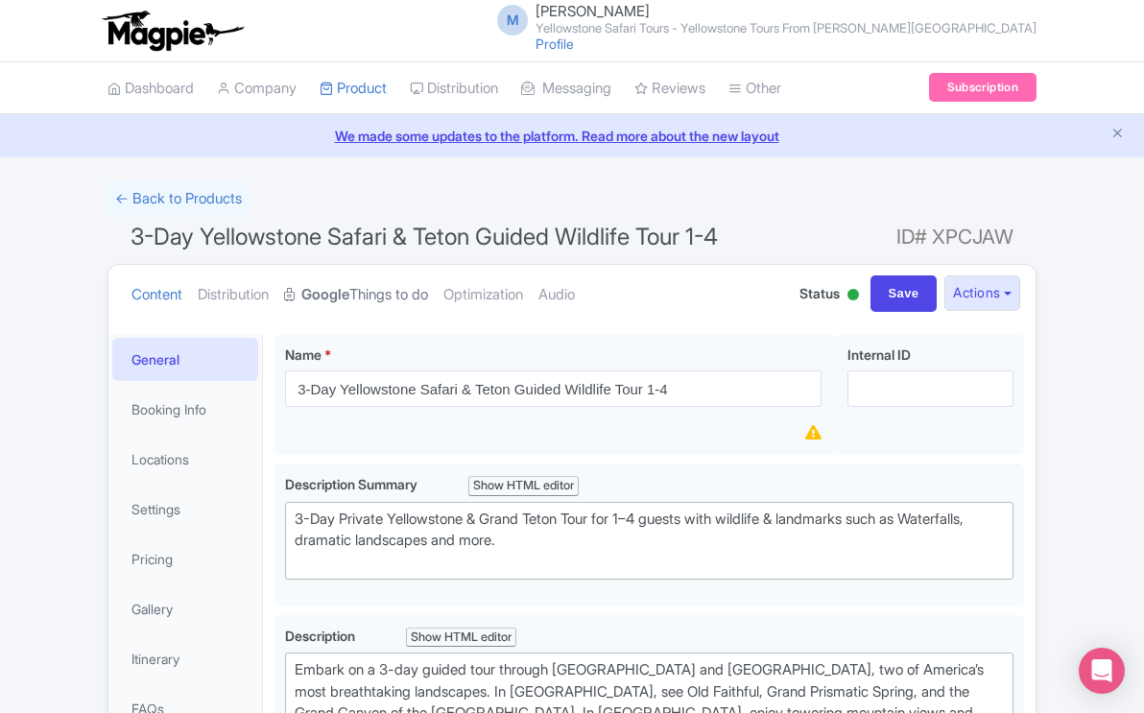
click at [418, 295] on link "Google Things to do" at bounding box center [356, 295] width 144 height 60
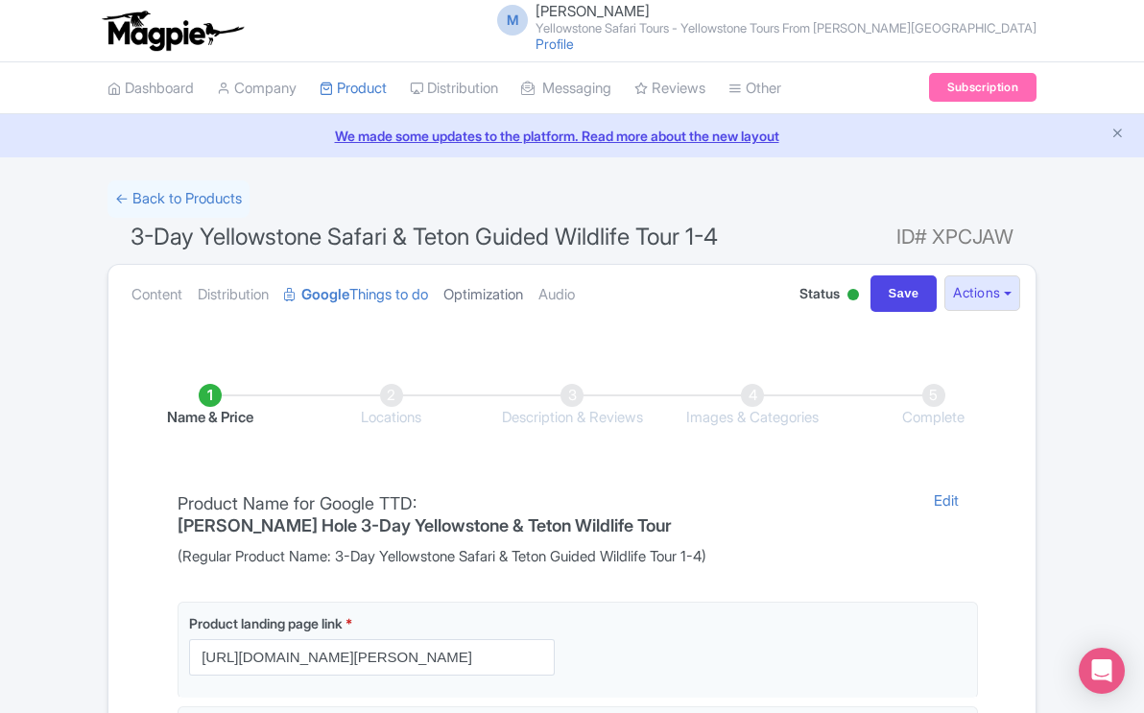
click at [510, 296] on link "Optimization" at bounding box center [484, 295] width 80 height 60
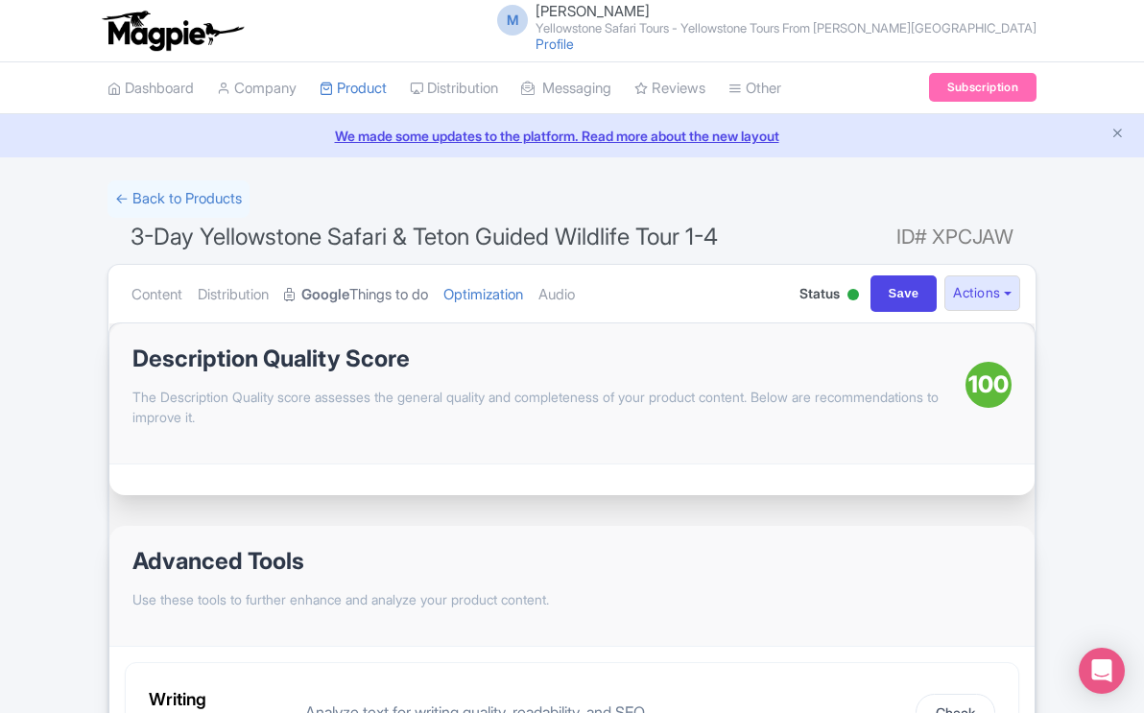
click at [415, 291] on link "Google Things to do" at bounding box center [356, 295] width 144 height 60
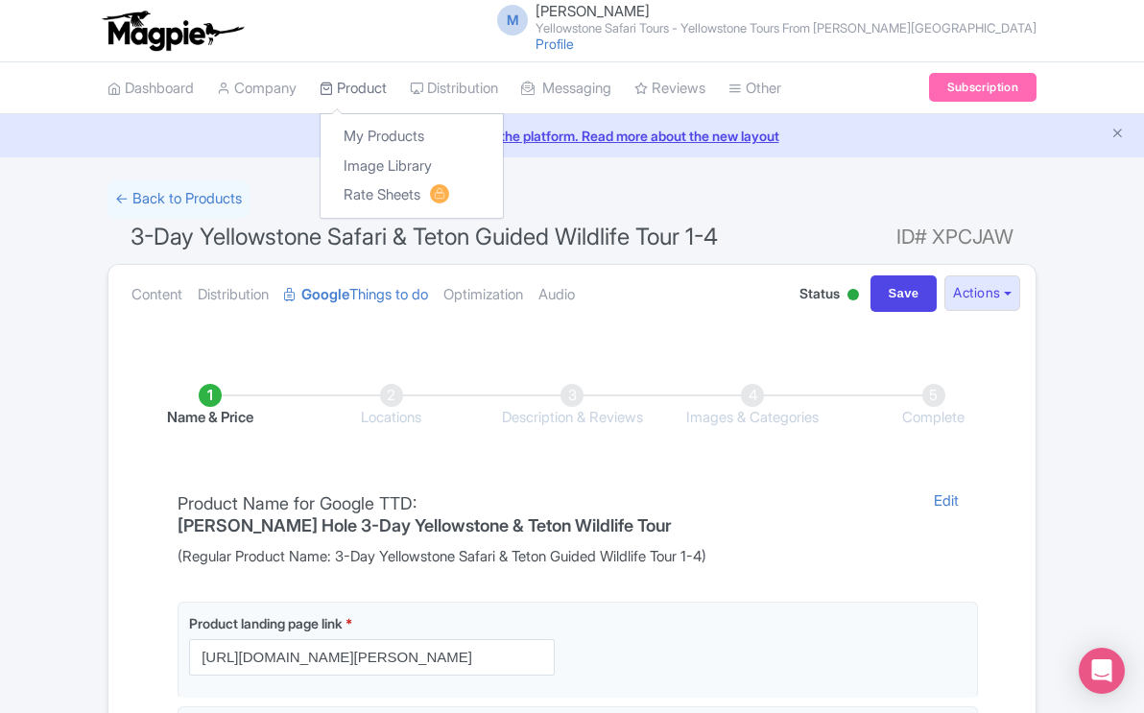
click at [373, 89] on link "Product" at bounding box center [353, 88] width 67 height 53
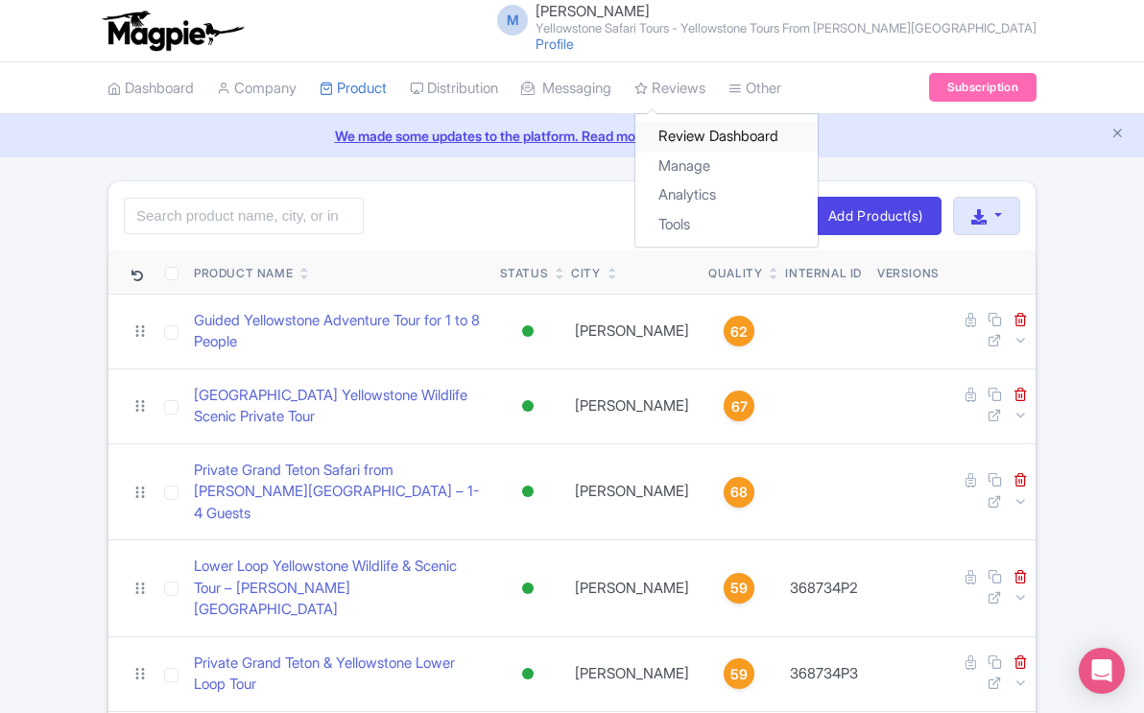
click at [720, 132] on link "Review Dashboard" at bounding box center [727, 137] width 182 height 30
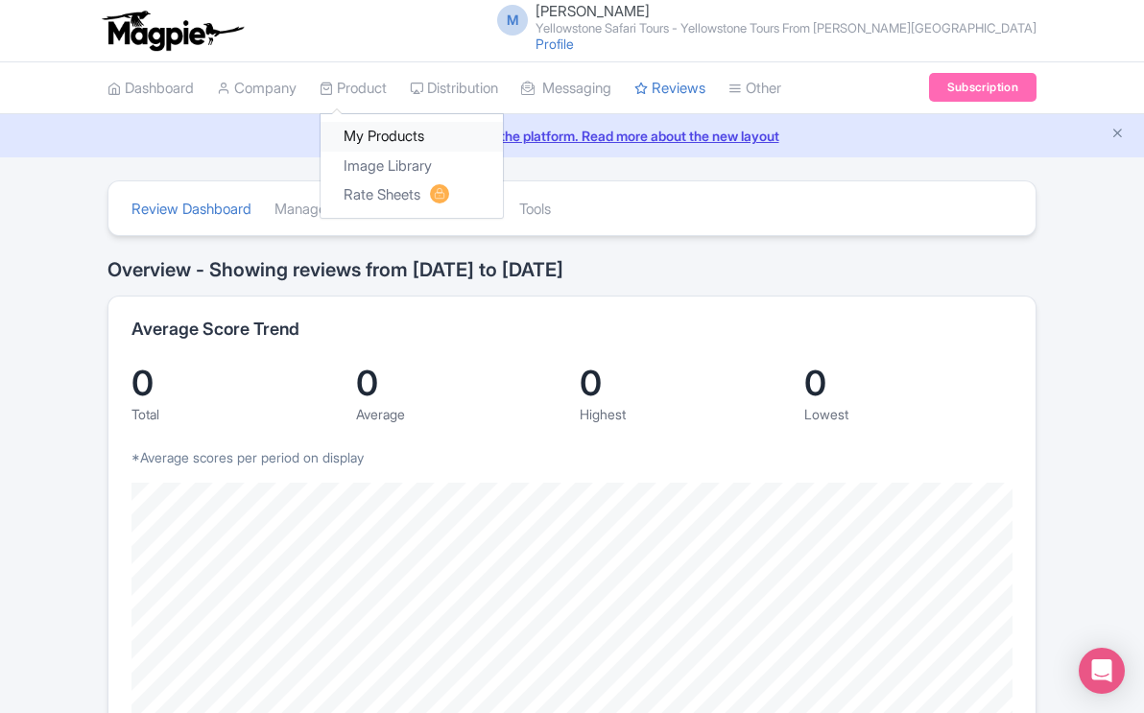
click at [385, 132] on link "My Products" at bounding box center [412, 137] width 182 height 30
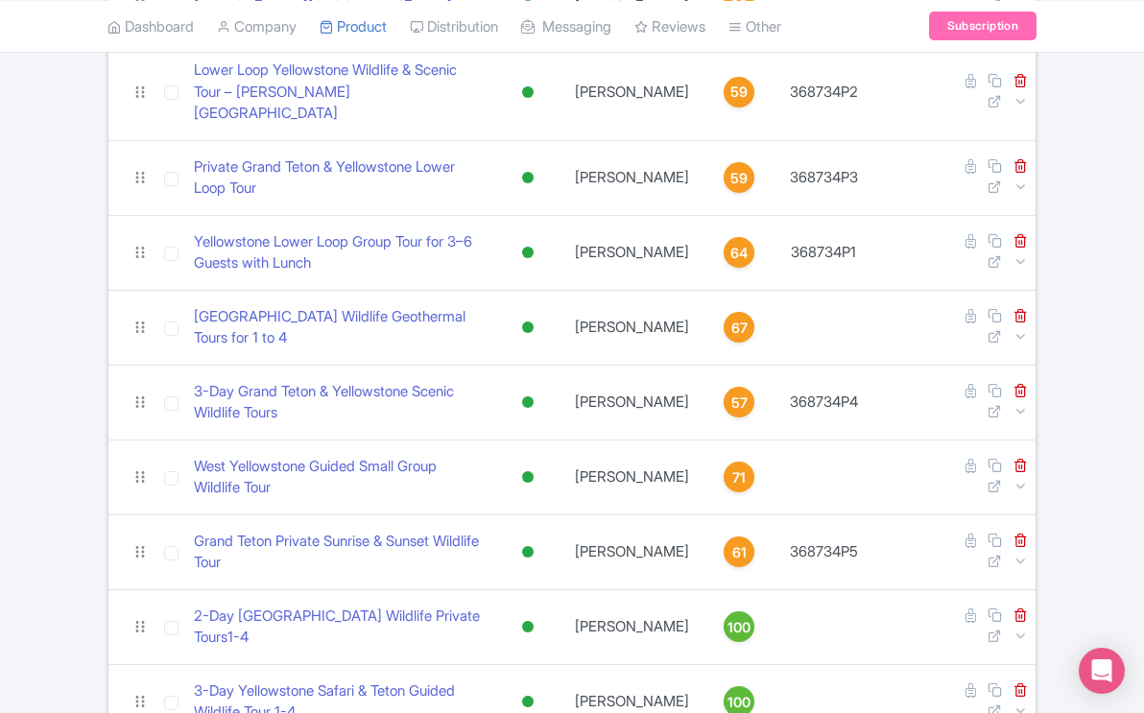
scroll to position [563, 0]
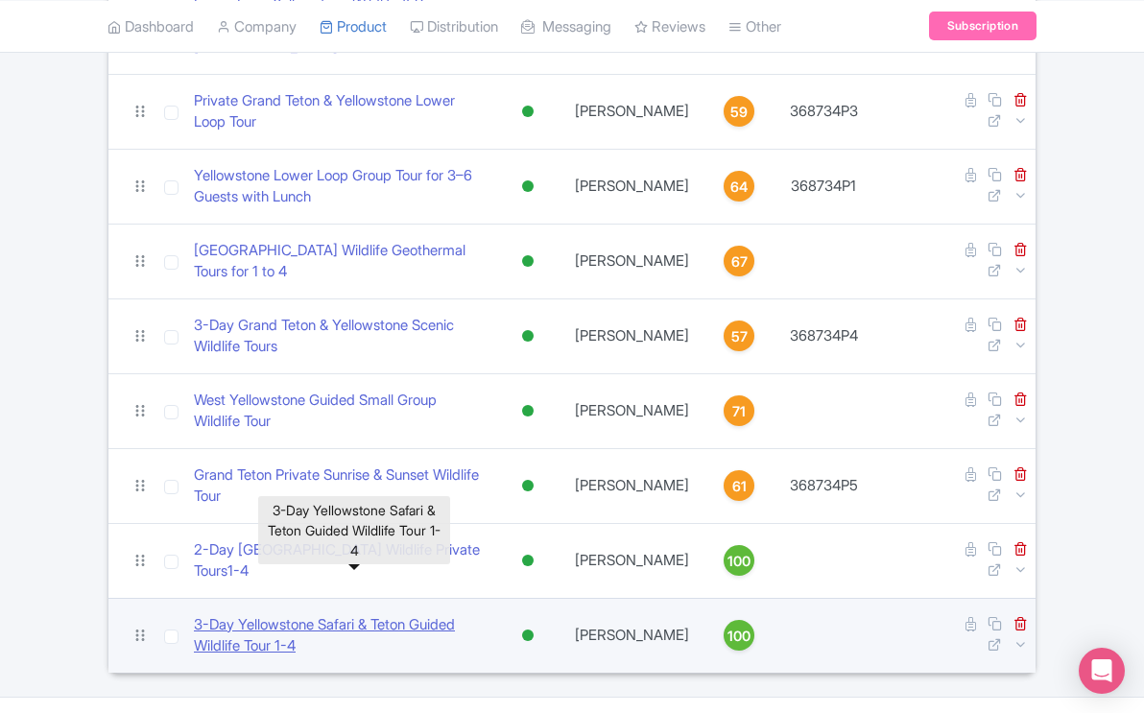
click at [349, 614] on link "​3-Day Yellowstone Safari & Teton Guided Wildlife Tour 1-4" at bounding box center [339, 635] width 291 height 43
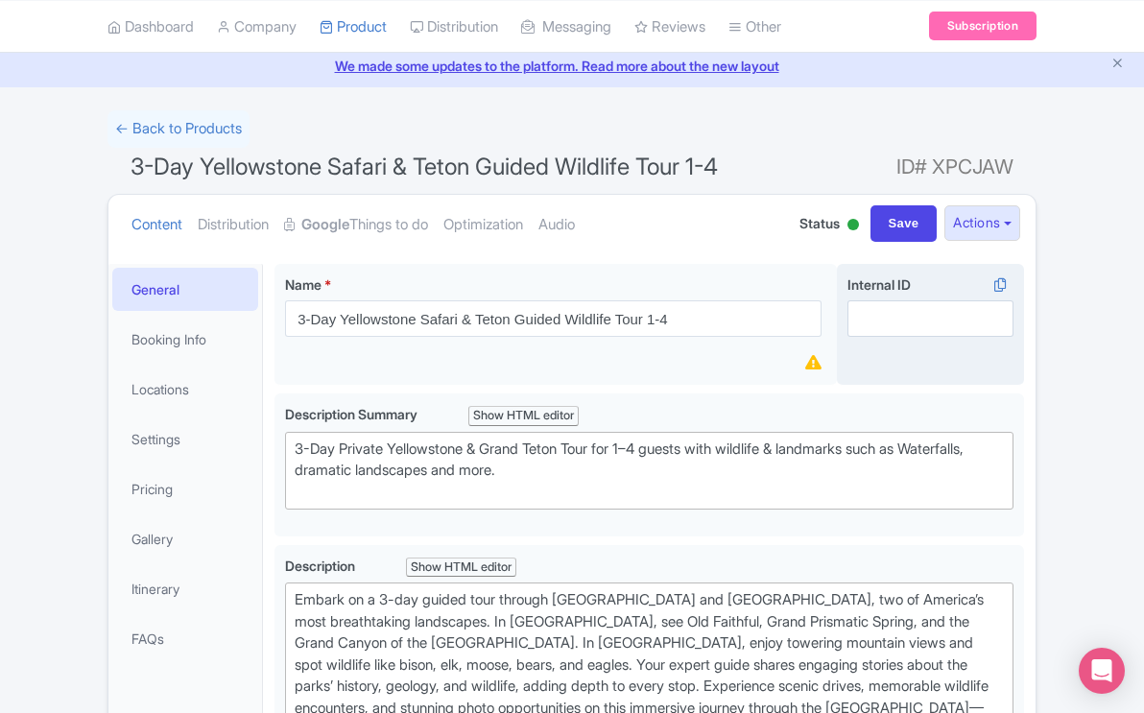
scroll to position [65, 0]
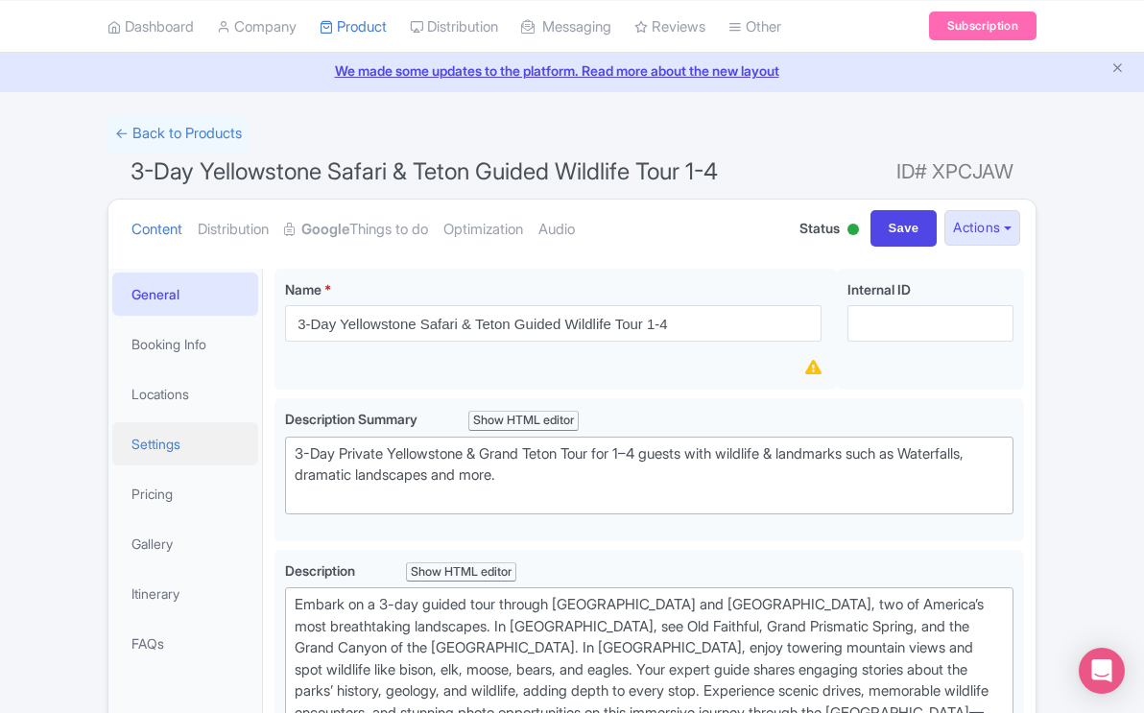
click at [158, 443] on link "Settings" at bounding box center [185, 443] width 146 height 43
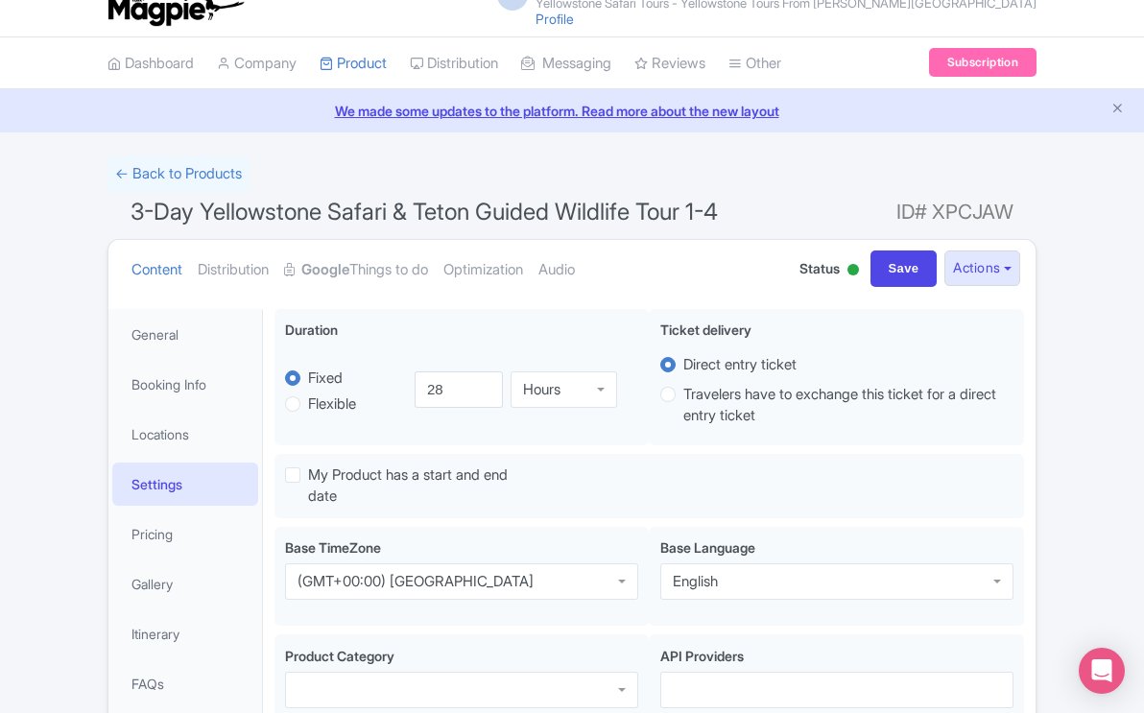
scroll to position [17, 0]
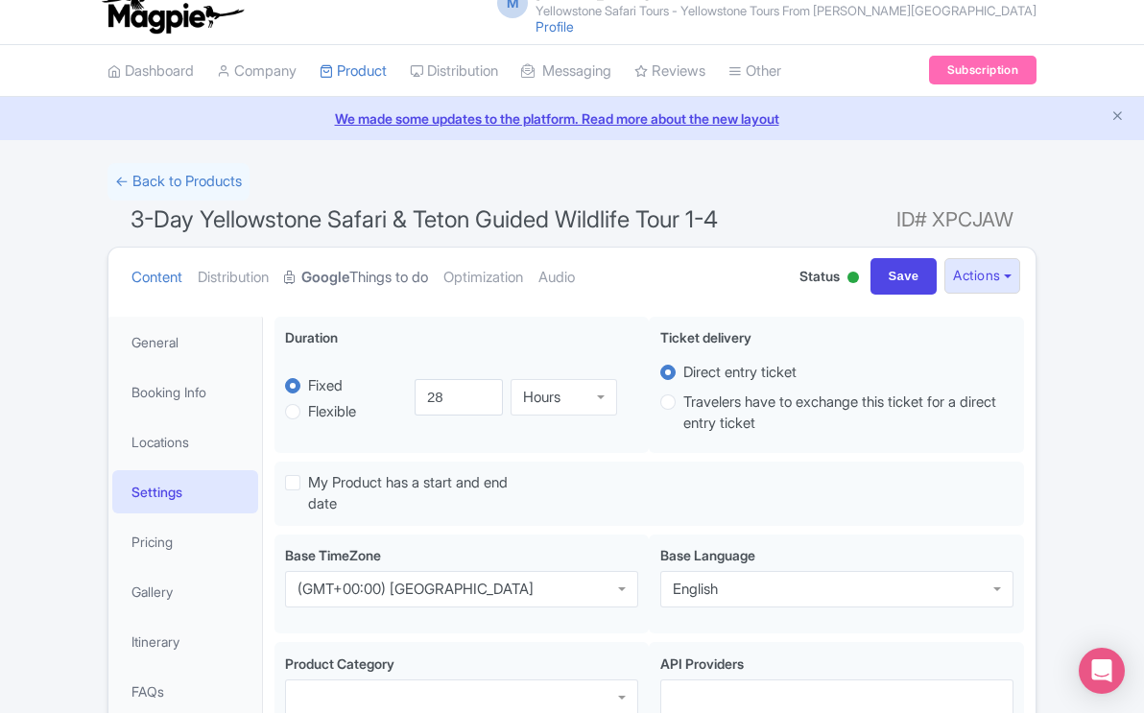
click at [387, 277] on link "Google Things to do" at bounding box center [356, 278] width 144 height 60
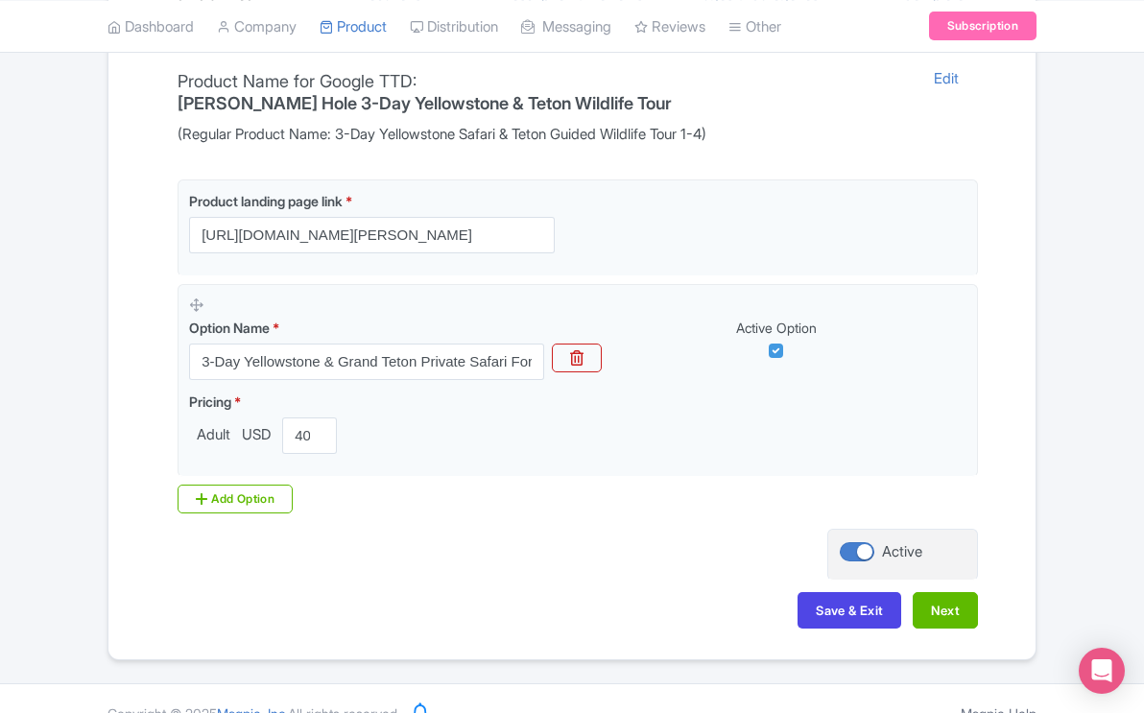
scroll to position [421, 0]
